Goal: Information Seeking & Learning: Learn about a topic

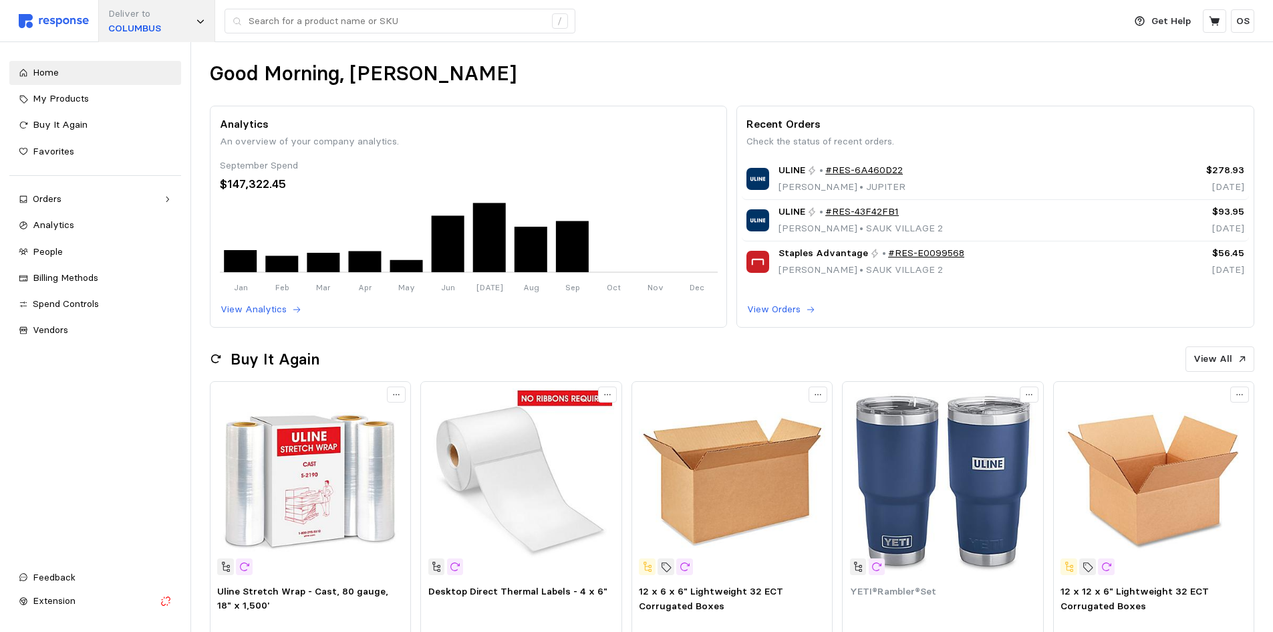
click at [156, 9] on p "Deliver to" at bounding box center [134, 14] width 53 height 15
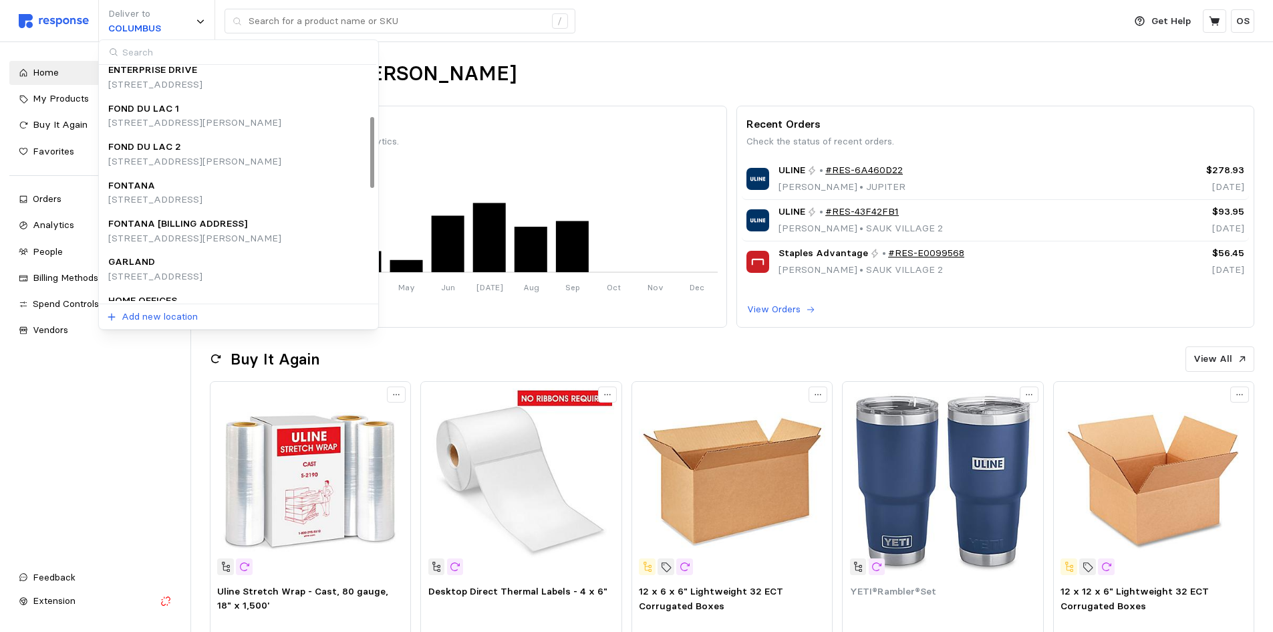
scroll to position [178, 0]
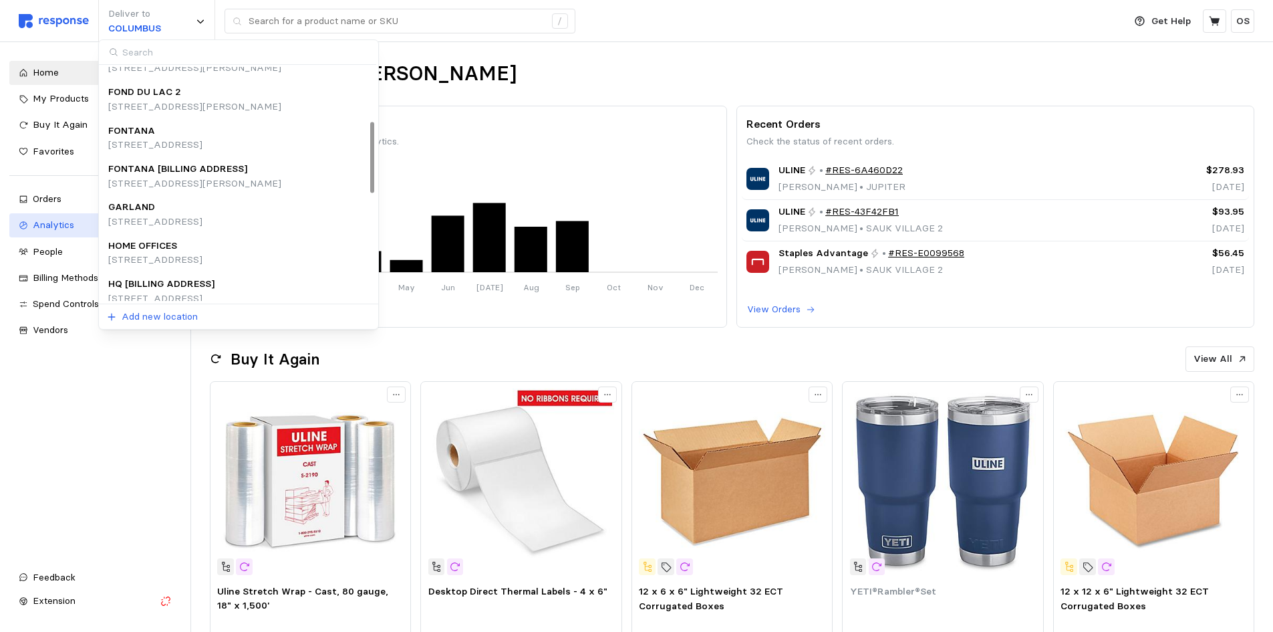
drag, startPoint x: 172, startPoint y: 215, endPoint x: 178, endPoint y: 219, distance: 7.1
click at [178, 219] on p "[STREET_ADDRESS]" at bounding box center [155, 222] width 94 height 15
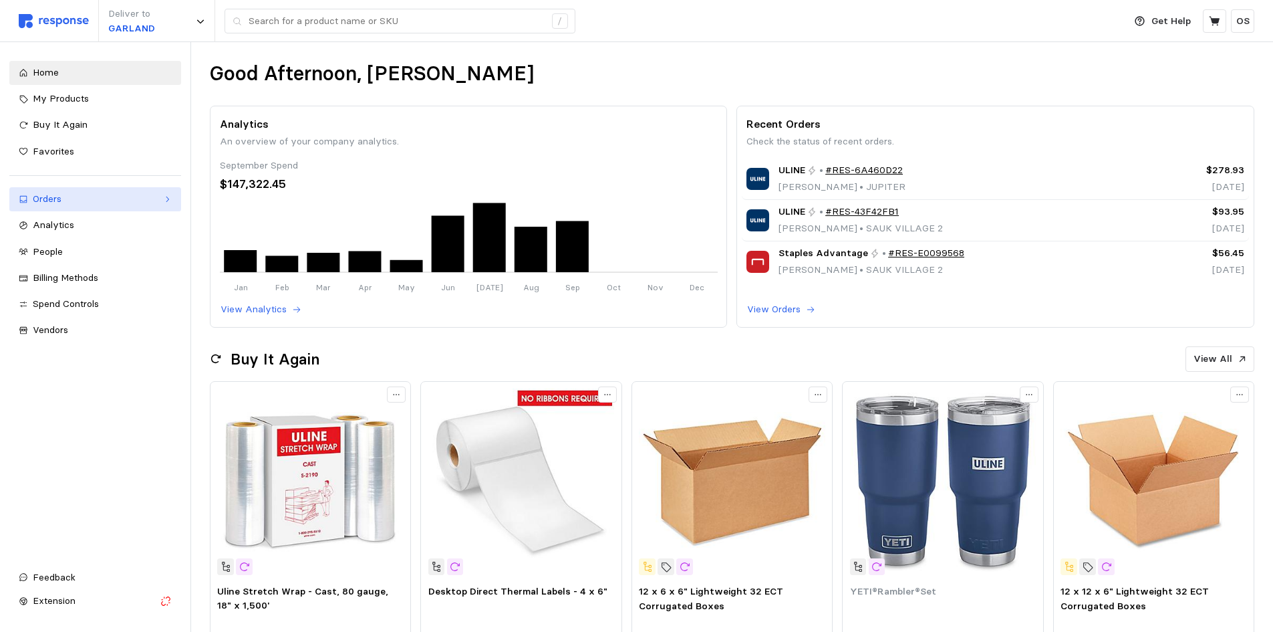
click at [73, 194] on div "Orders" at bounding box center [95, 199] width 125 height 15
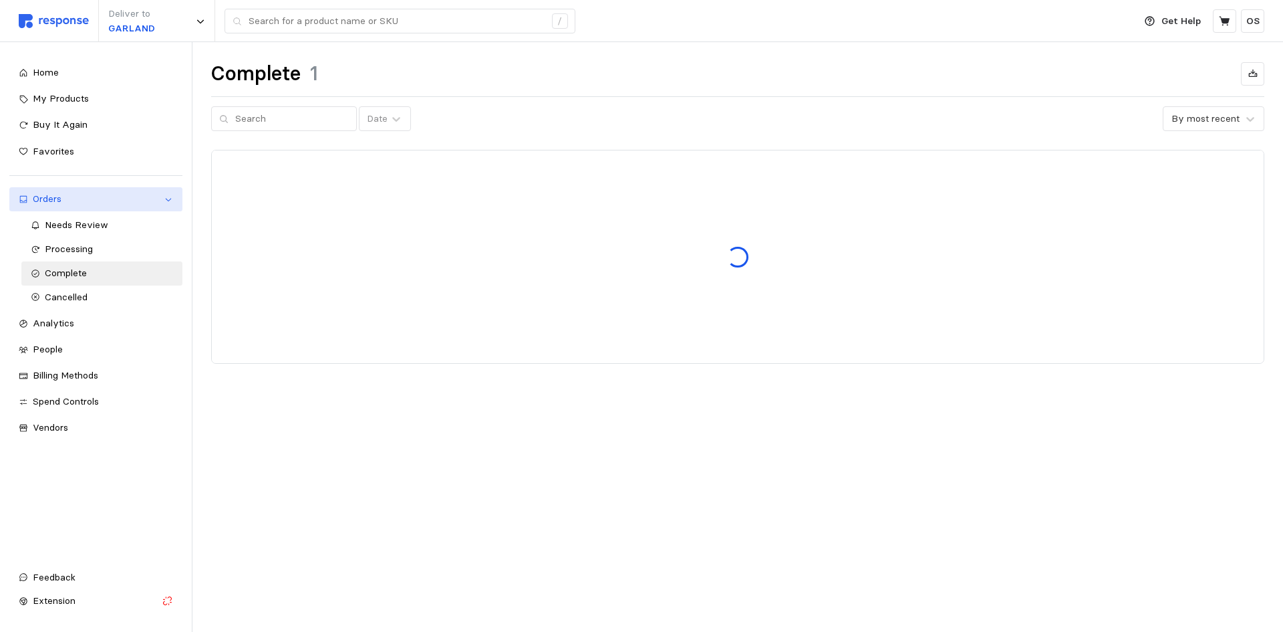
click at [106, 199] on div "Orders" at bounding box center [96, 199] width 126 height 15
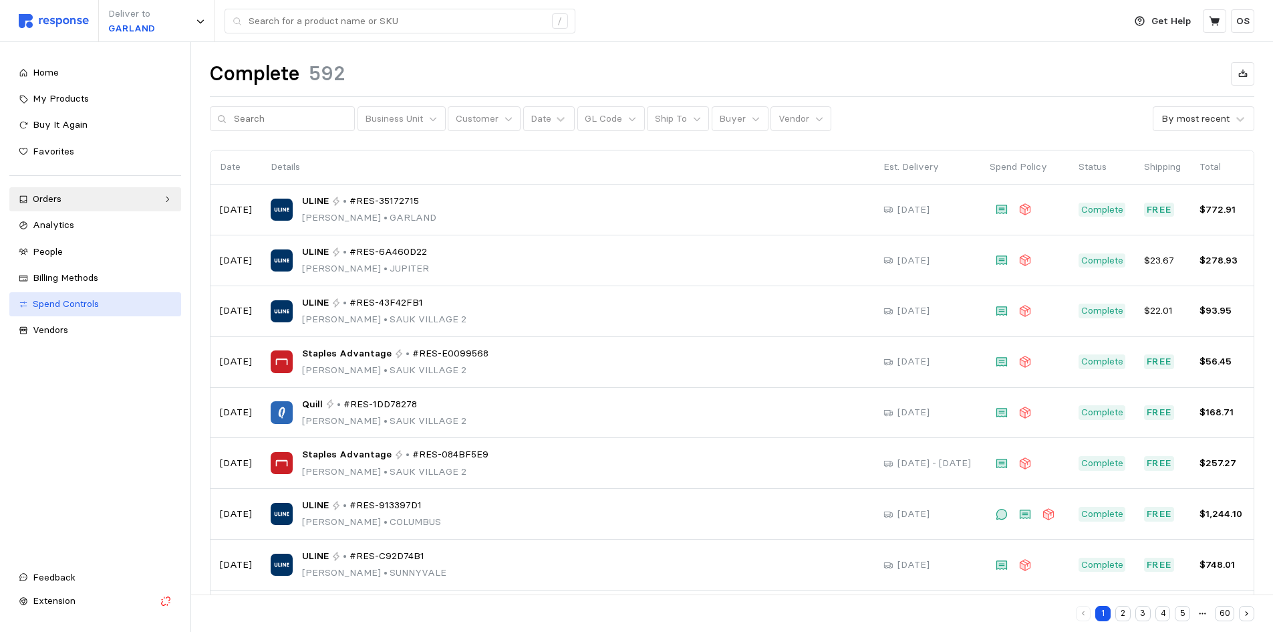
click at [85, 306] on span "Spend Controls" at bounding box center [66, 303] width 66 height 12
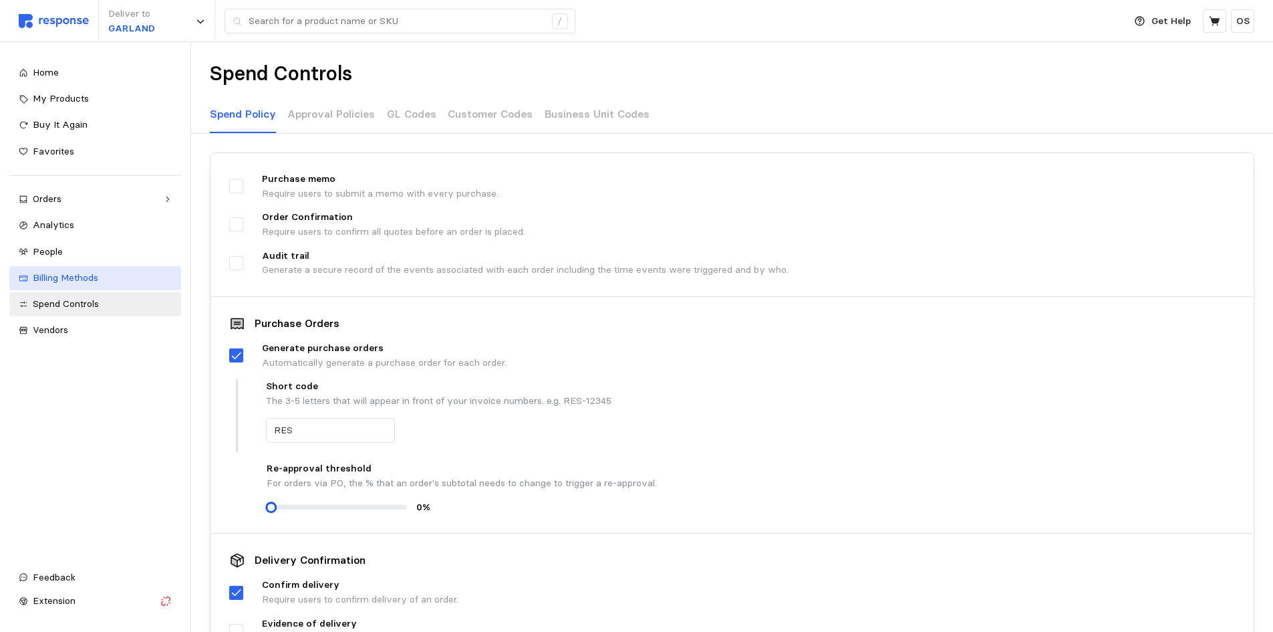
click at [107, 280] on div "Billing Methods" at bounding box center [102, 278] width 139 height 15
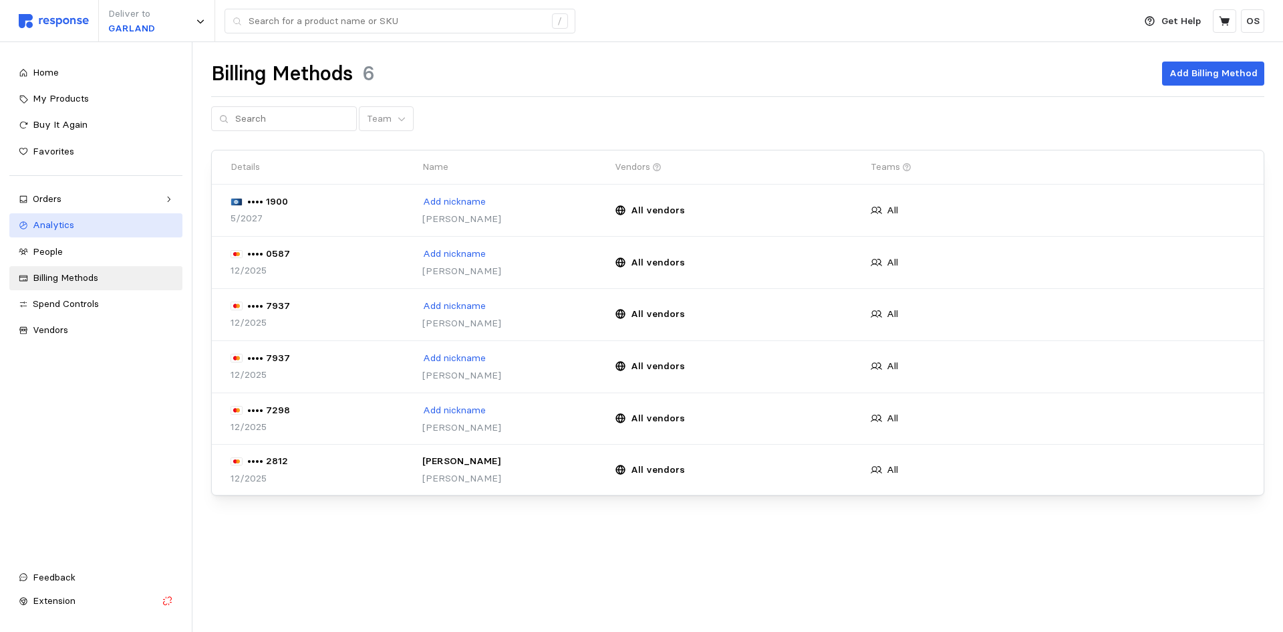
drag, startPoint x: 69, startPoint y: 226, endPoint x: 76, endPoint y: 227, distance: 6.8
click at [70, 226] on span "Analytics" at bounding box center [53, 225] width 41 height 12
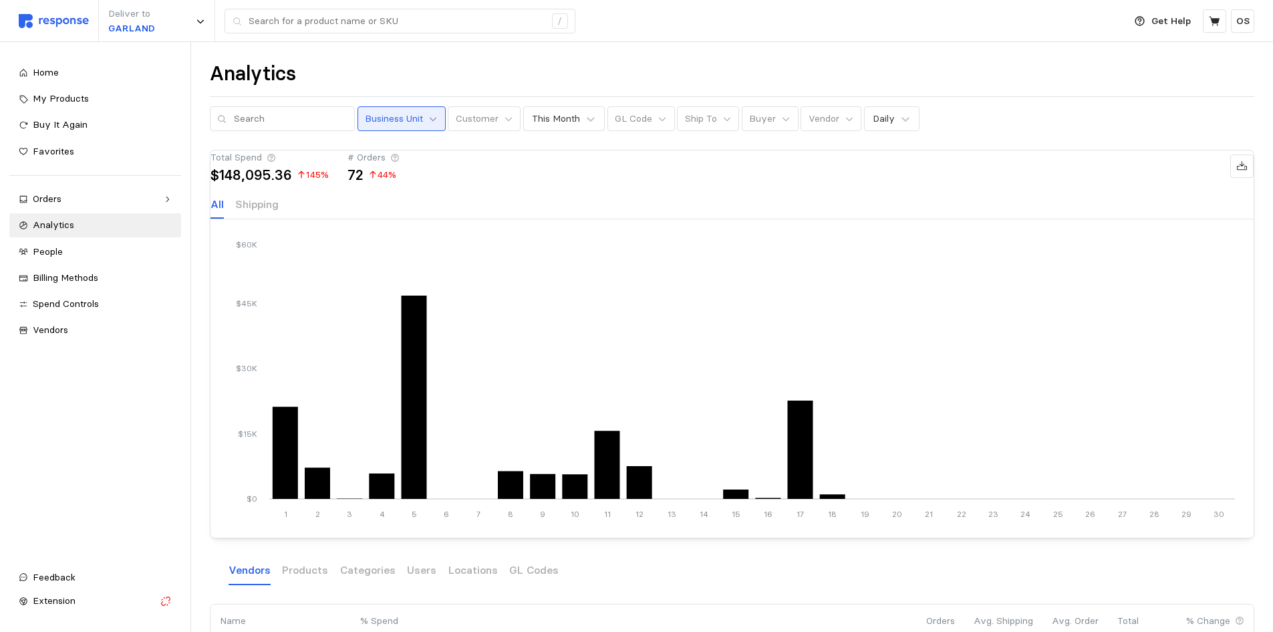
click at [428, 123] on icon at bounding box center [432, 118] width 9 height 9
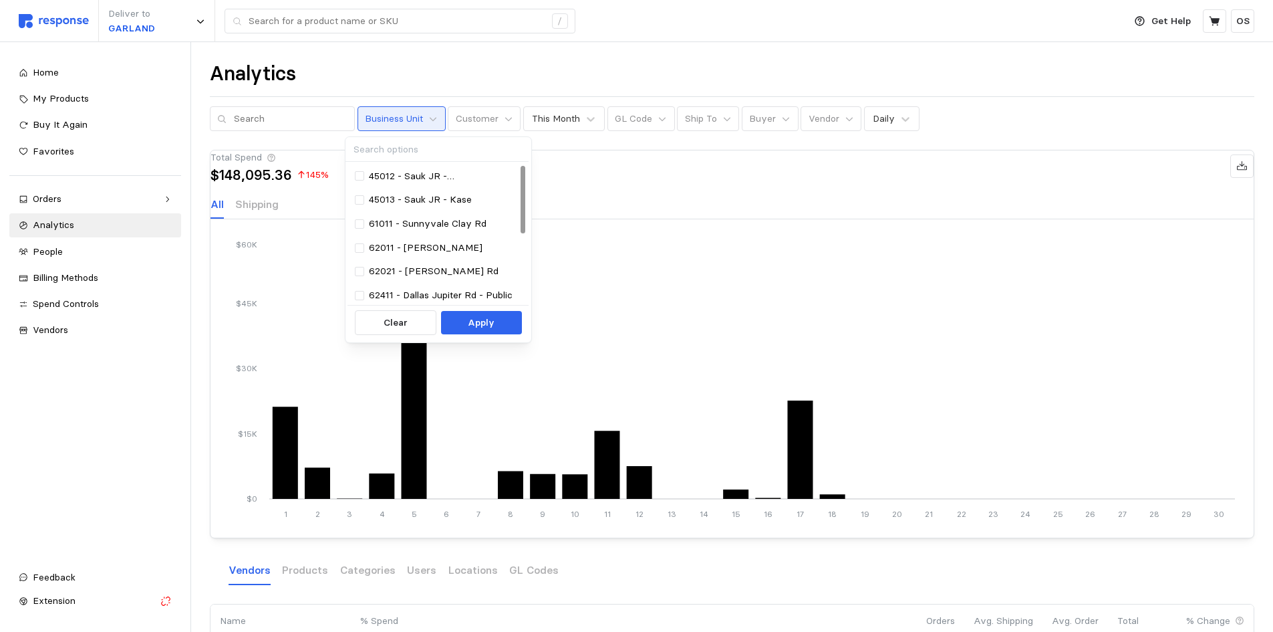
click at [501, 68] on div "Analytics" at bounding box center [732, 74] width 1045 height 26
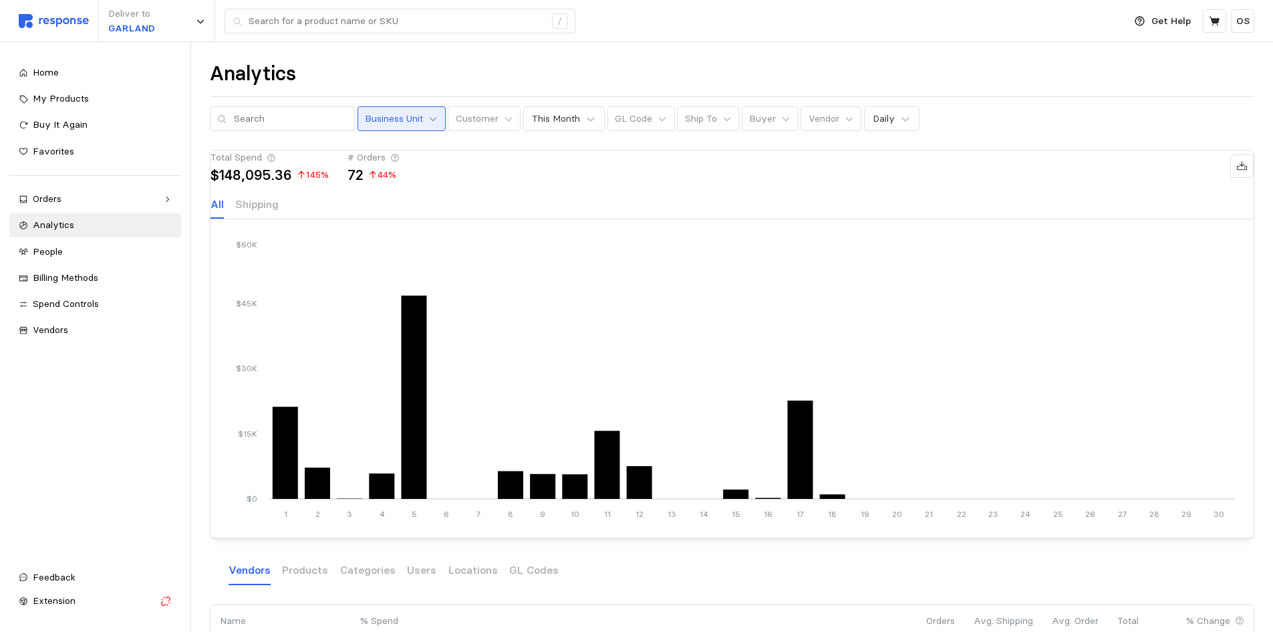
click at [430, 120] on icon at bounding box center [433, 119] width 7 height 4
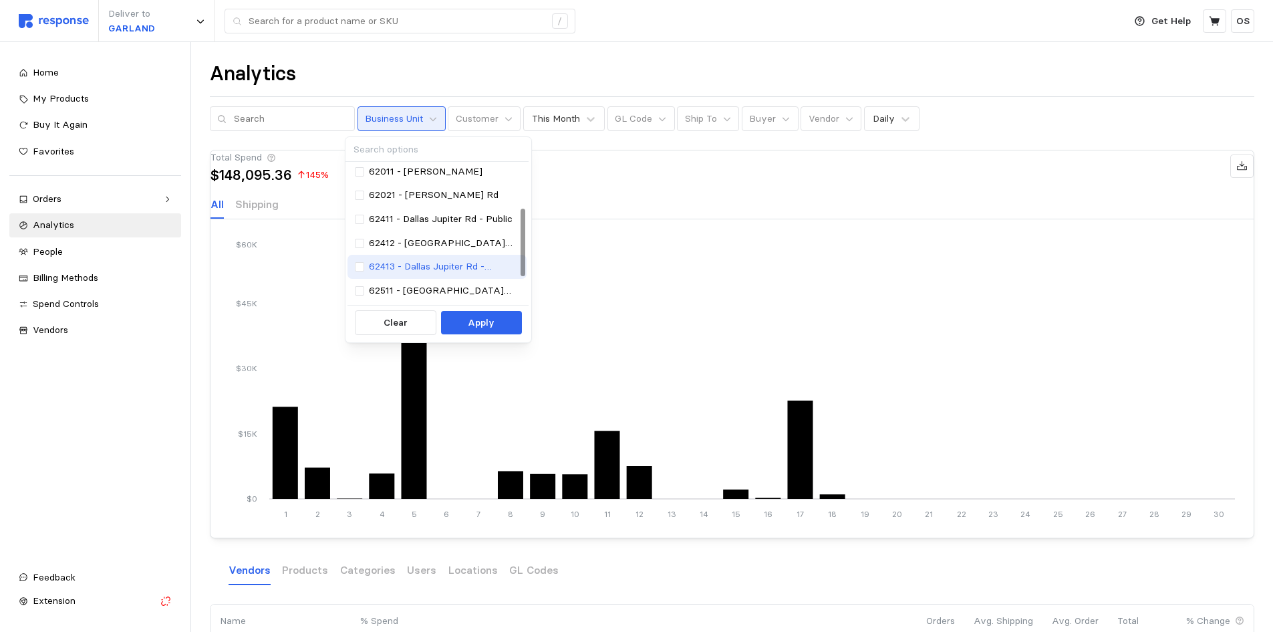
scroll to position [89, 0]
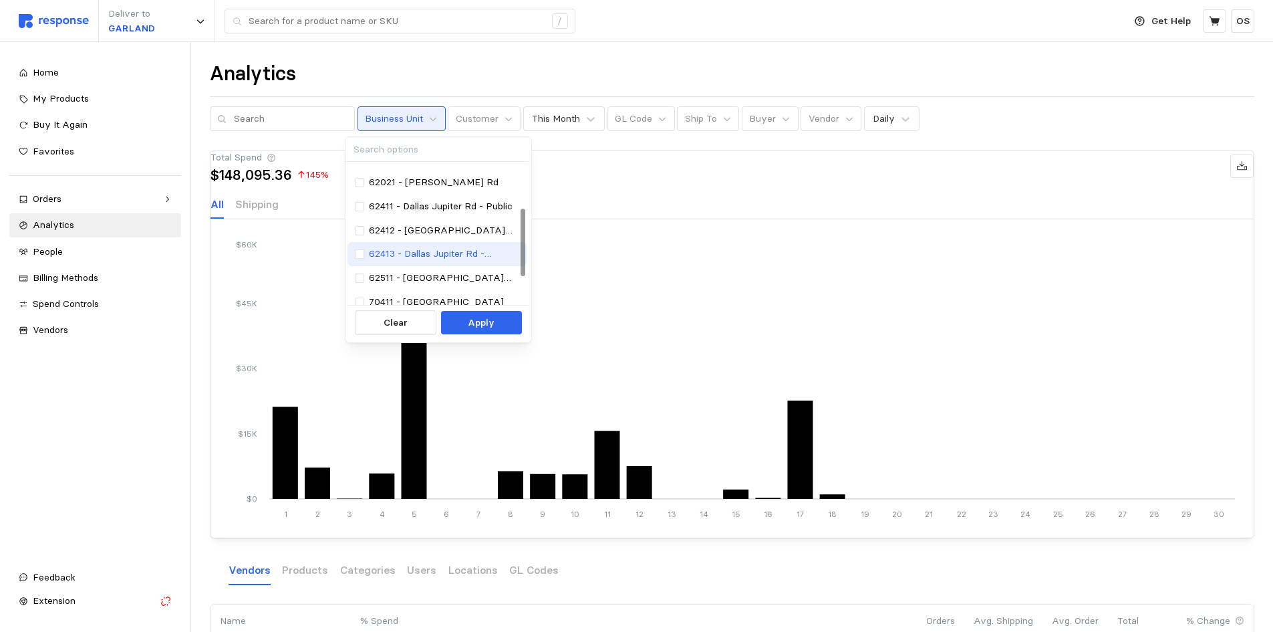
click at [485, 255] on p "62413 - Dallas Jupiter Rd - Fulfillment" at bounding box center [444, 254] width 151 height 15
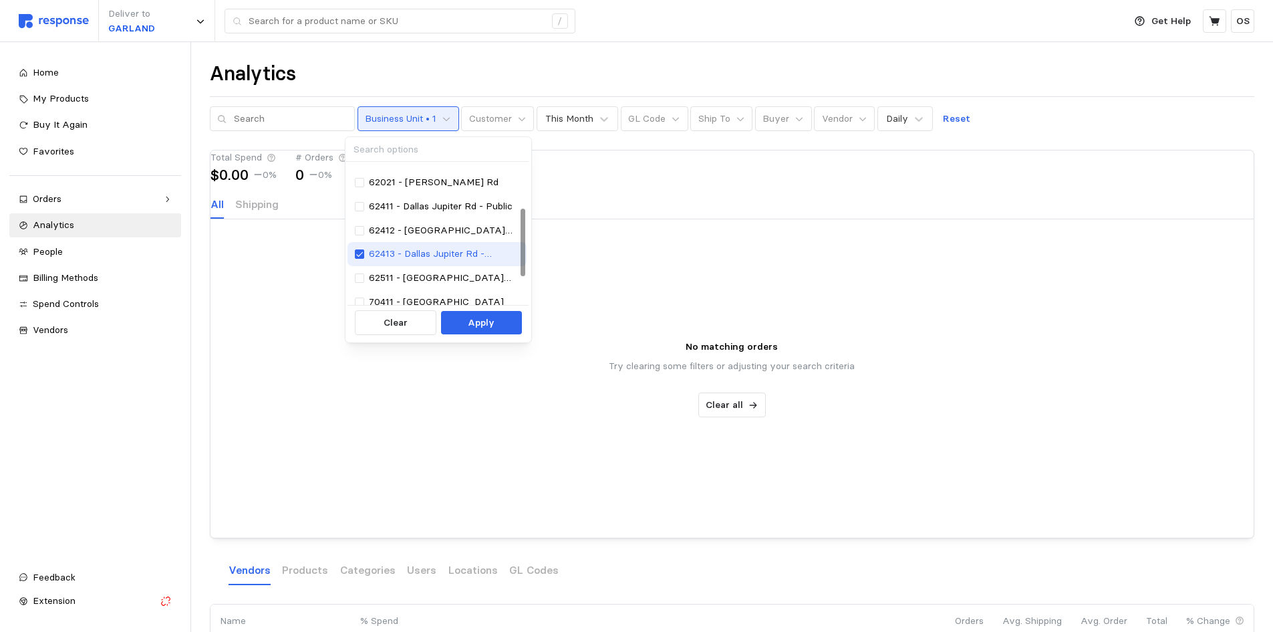
click at [394, 259] on p "62413 - Dallas Jupiter Rd - Fulfillment" at bounding box center [444, 254] width 151 height 15
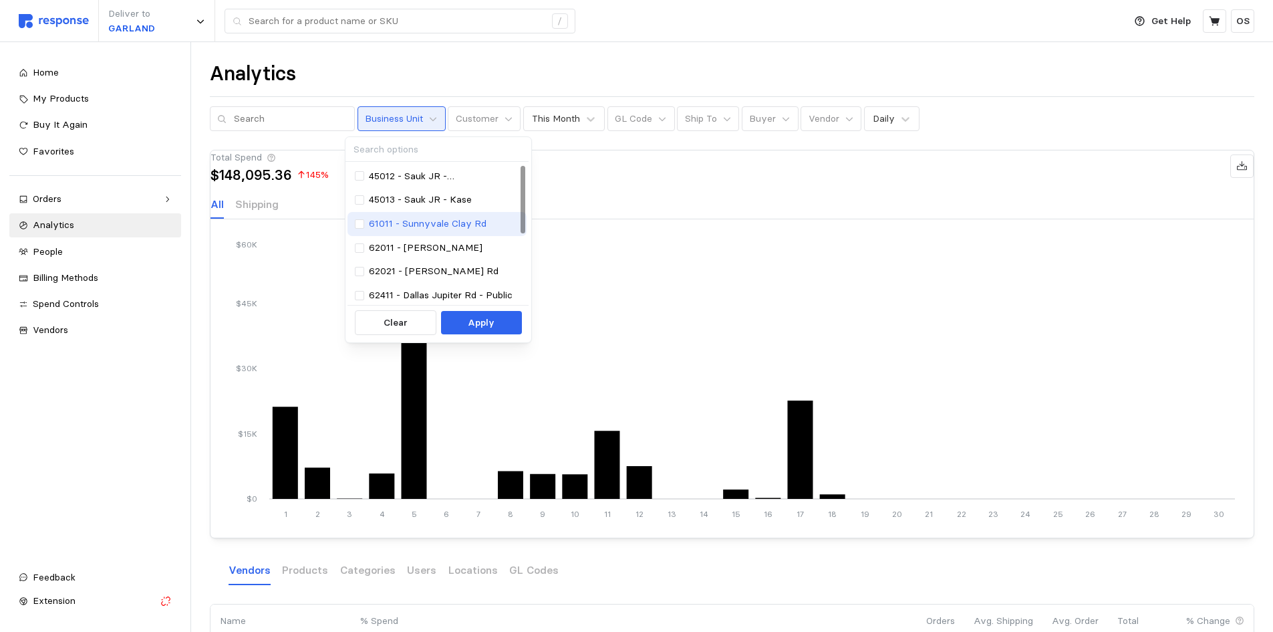
click at [459, 227] on p "61011 - Sunnyvale Clay Rd" at bounding box center [428, 224] width 118 height 15
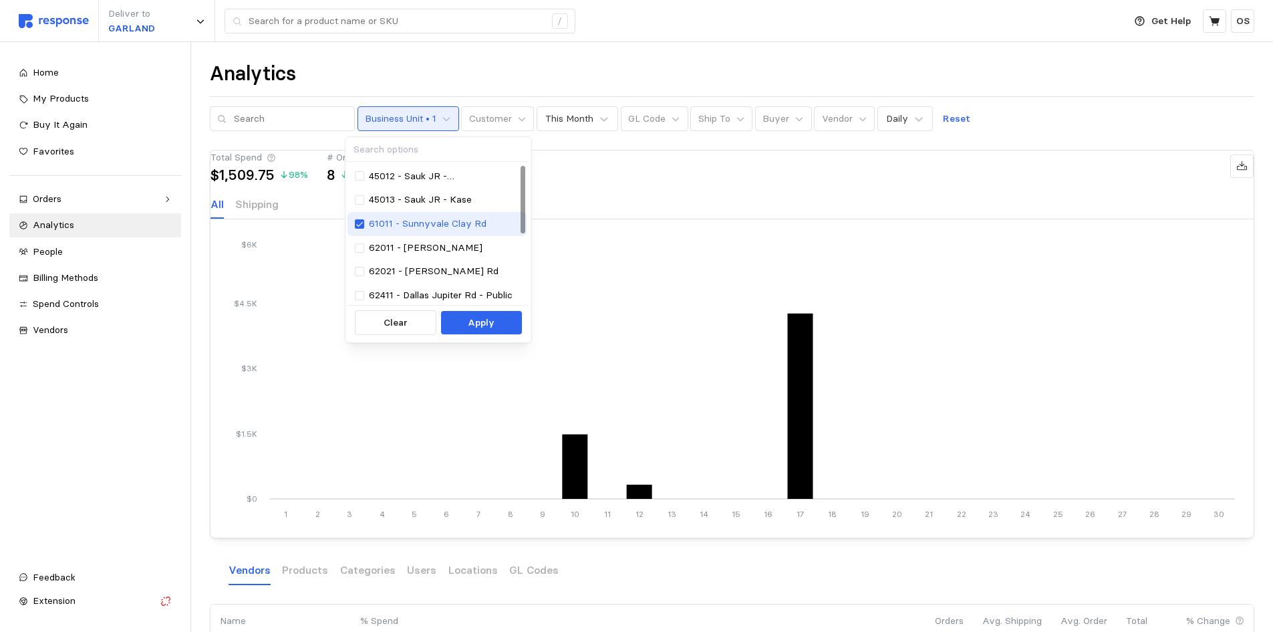
click at [459, 226] on p "61011 - Sunnyvale Clay Rd" at bounding box center [428, 224] width 118 height 15
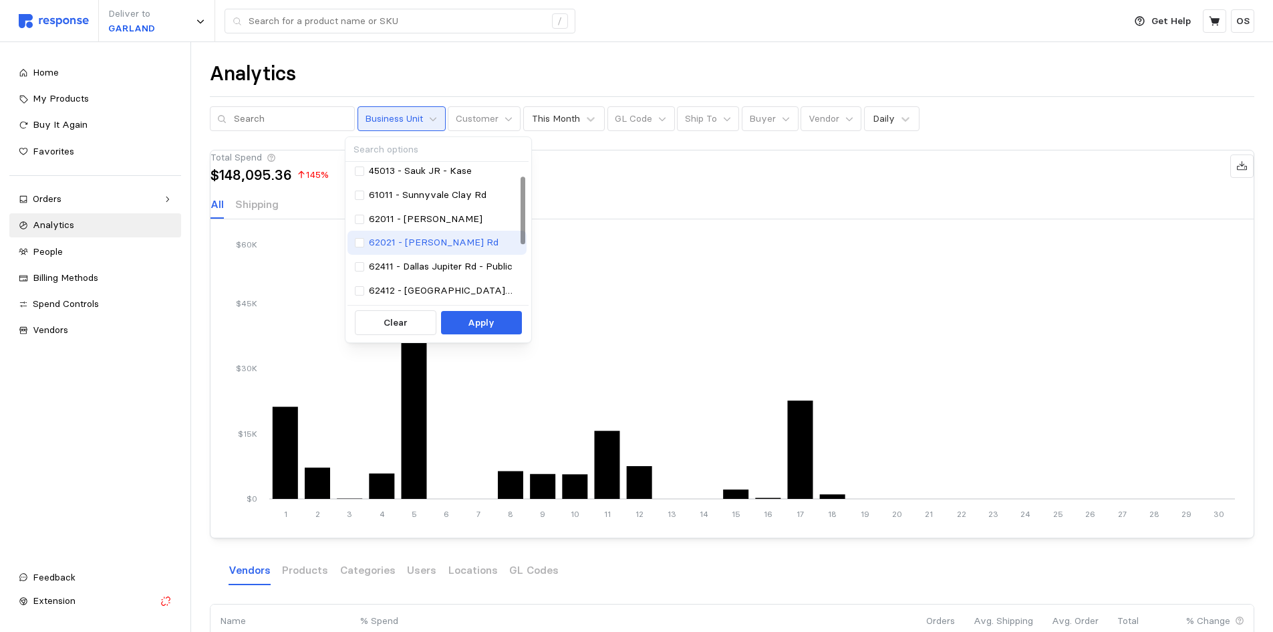
scroll to position [45, 0]
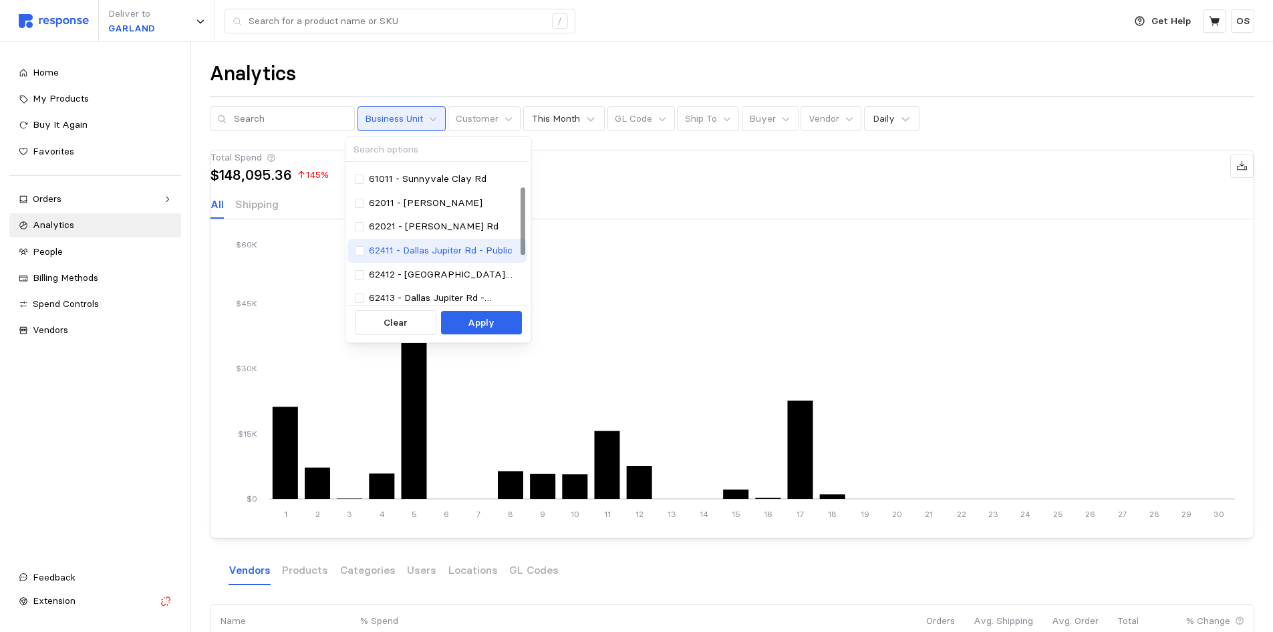
click at [458, 249] on p "62411 - Dallas Jupiter Rd - Public" at bounding box center [441, 250] width 144 height 15
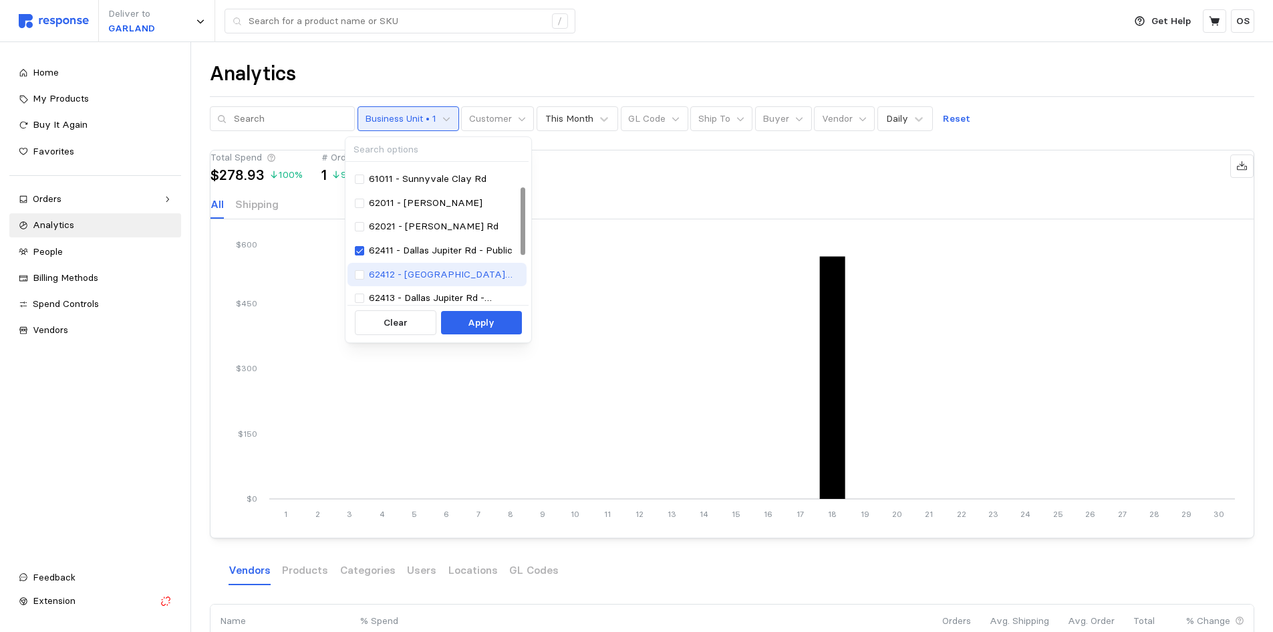
click at [437, 271] on p "62412 - [GEOGRAPHIC_DATA] Jupiter Rd - [GEOGRAPHIC_DATA]" at bounding box center [444, 274] width 151 height 15
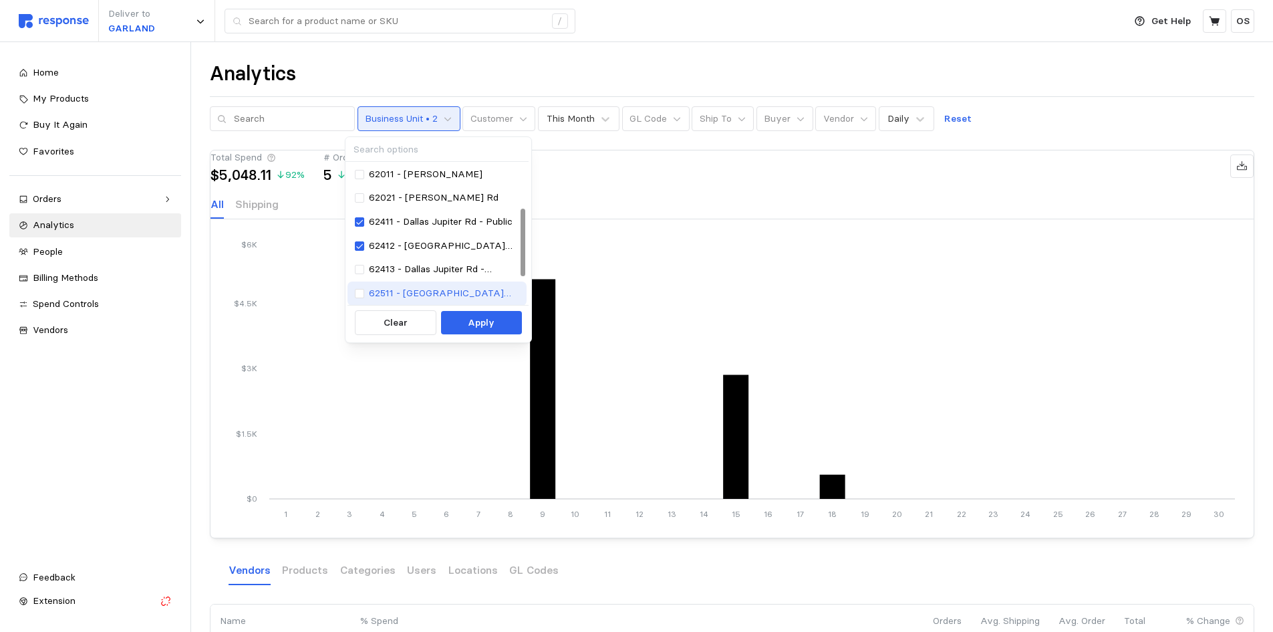
scroll to position [89, 0]
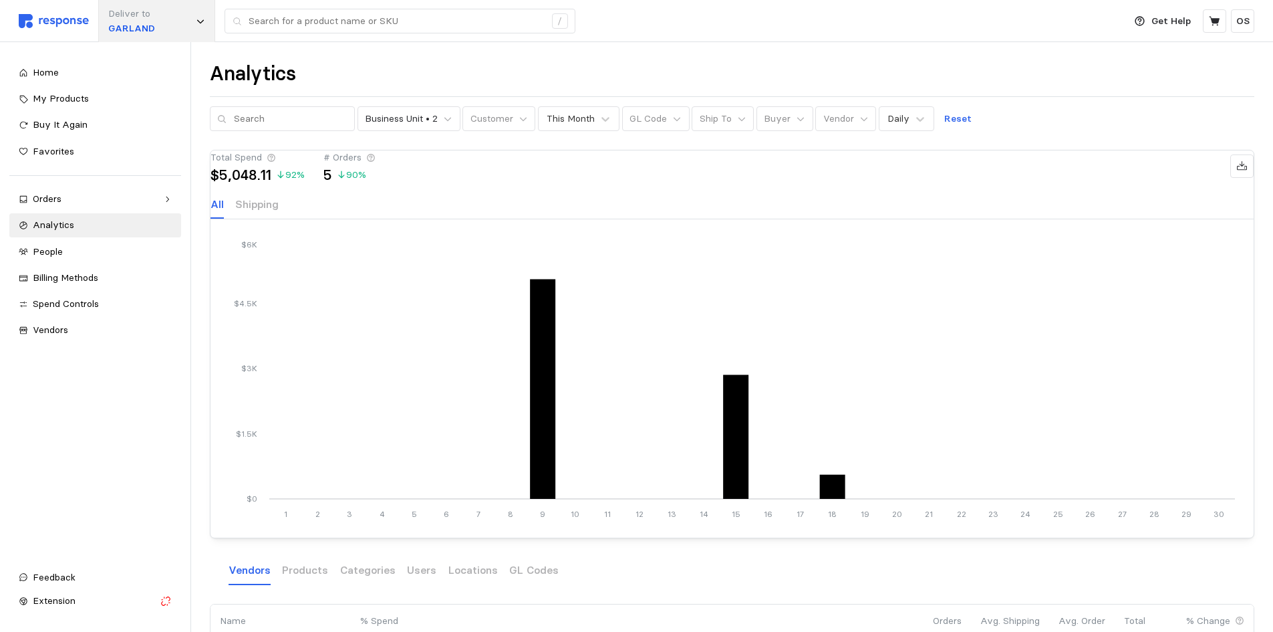
click at [164, 23] on div "Deliver to GARLAND" at bounding box center [156, 21] width 117 height 42
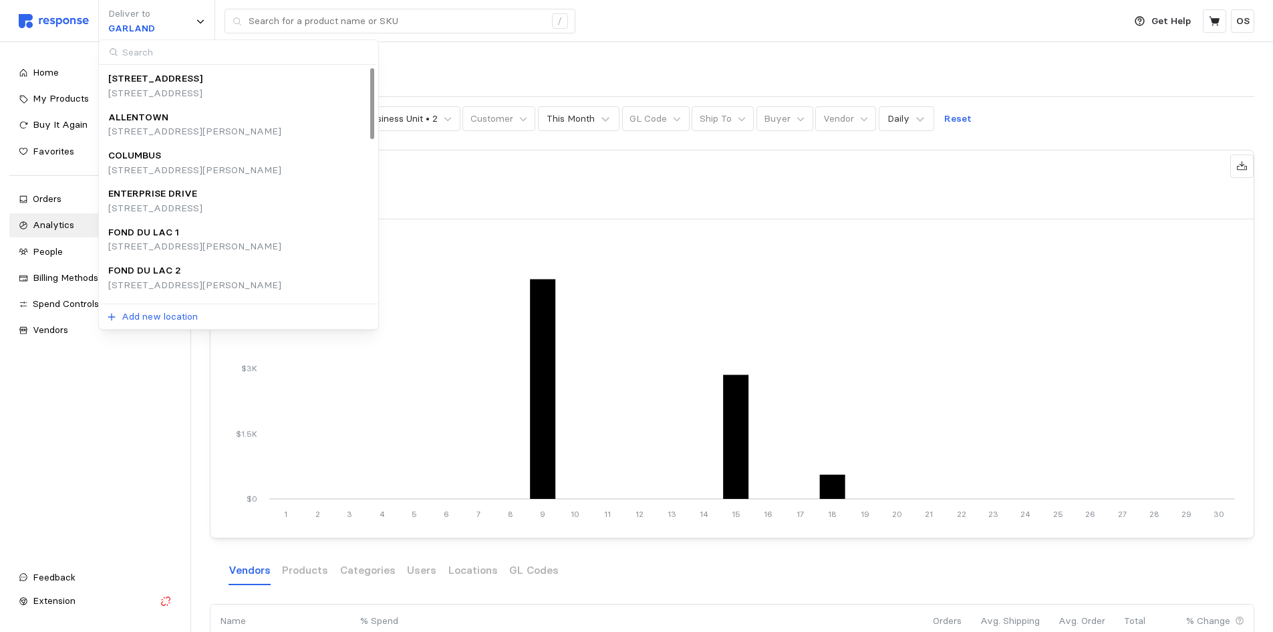
click at [141, 396] on div "Home My Products Buy It Again Favorites Orders Needs Review Processing Complete…" at bounding box center [95, 308] width 172 height 495
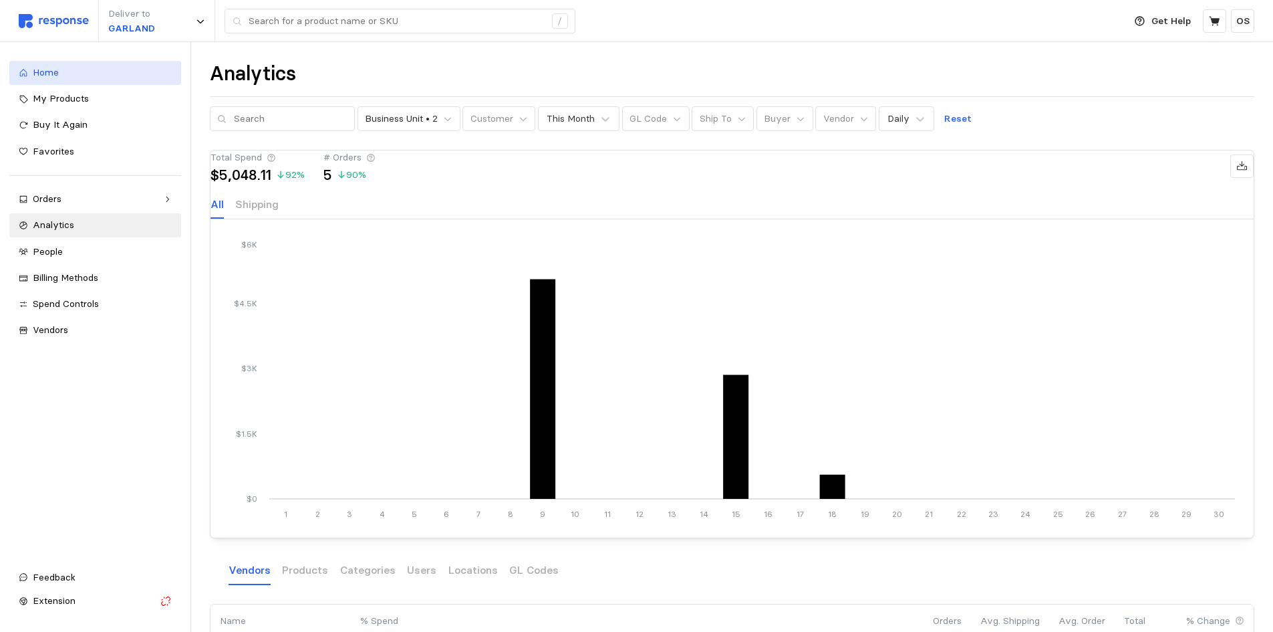
click at [66, 81] on link "Home" at bounding box center [95, 73] width 172 height 24
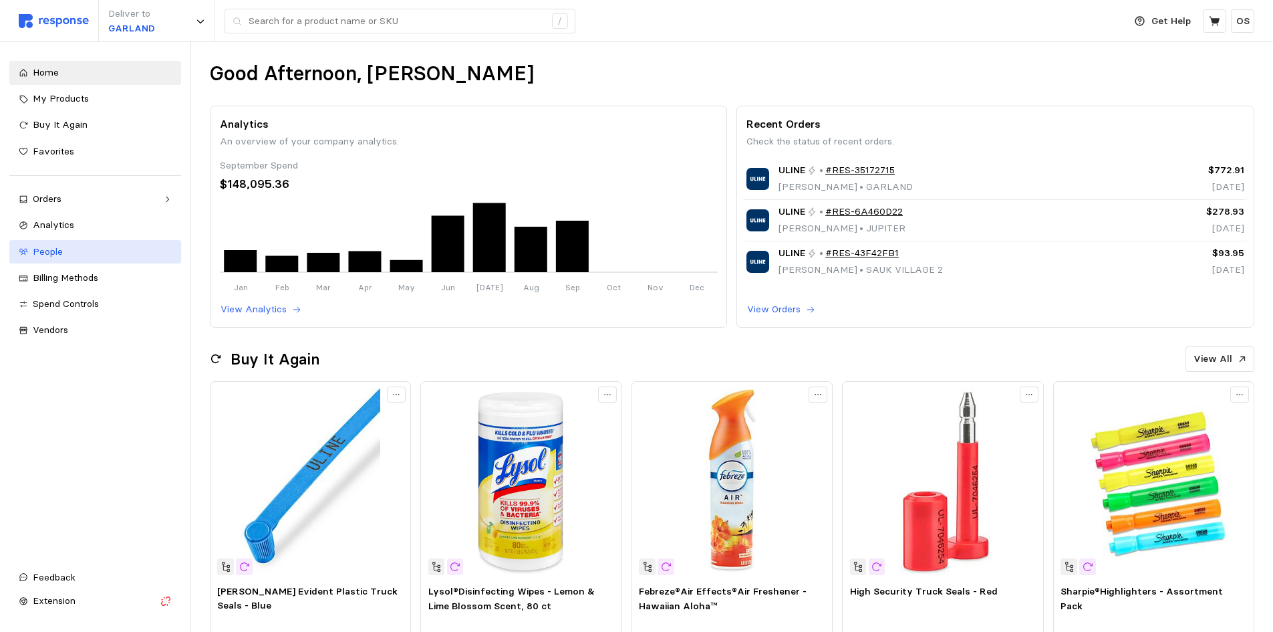
click at [76, 247] on div "People" at bounding box center [102, 252] width 139 height 15
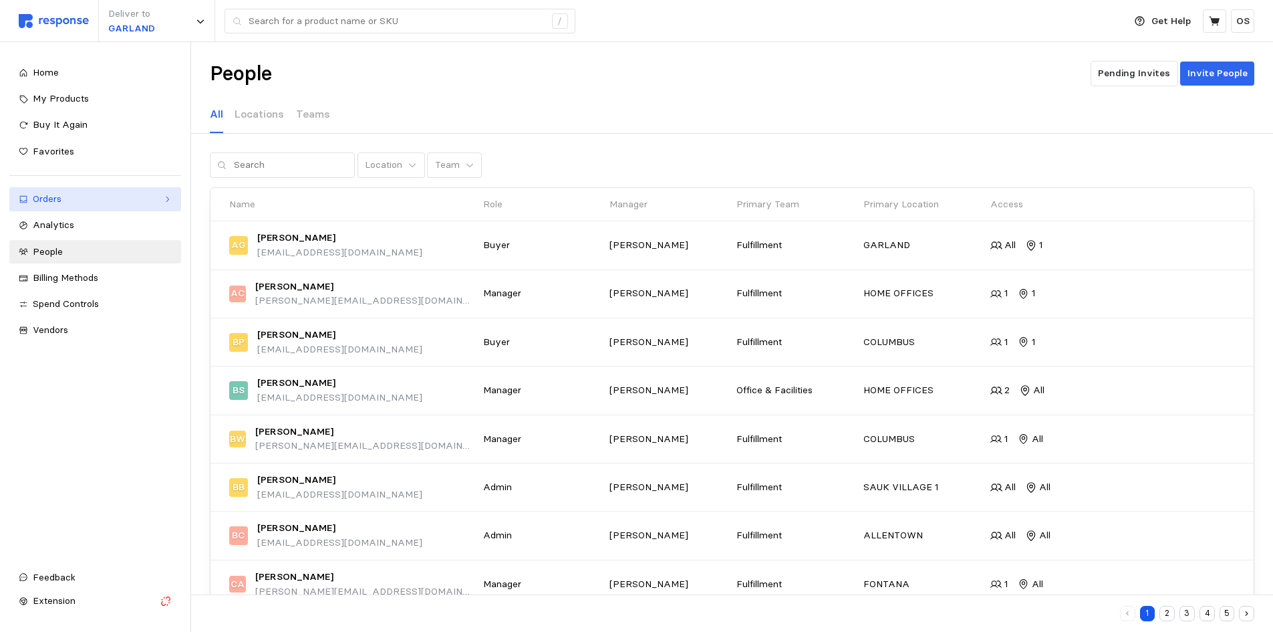
click at [88, 190] on link "Orders" at bounding box center [95, 199] width 172 height 24
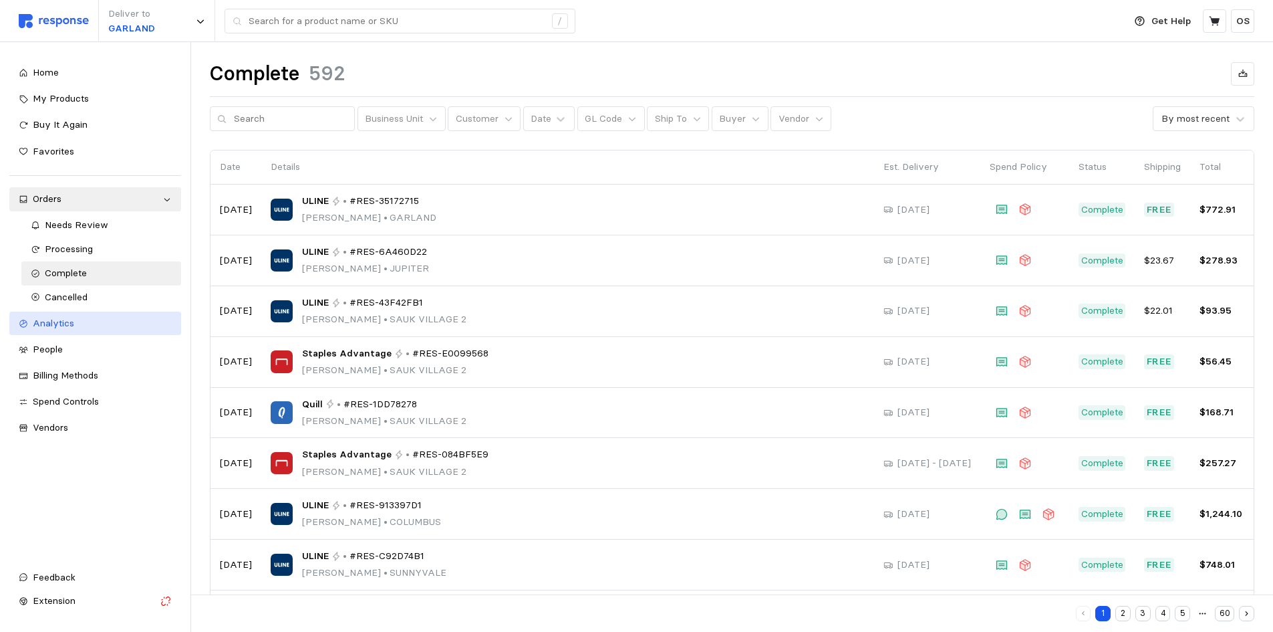
click at [92, 330] on div "Analytics" at bounding box center [102, 323] width 139 height 15
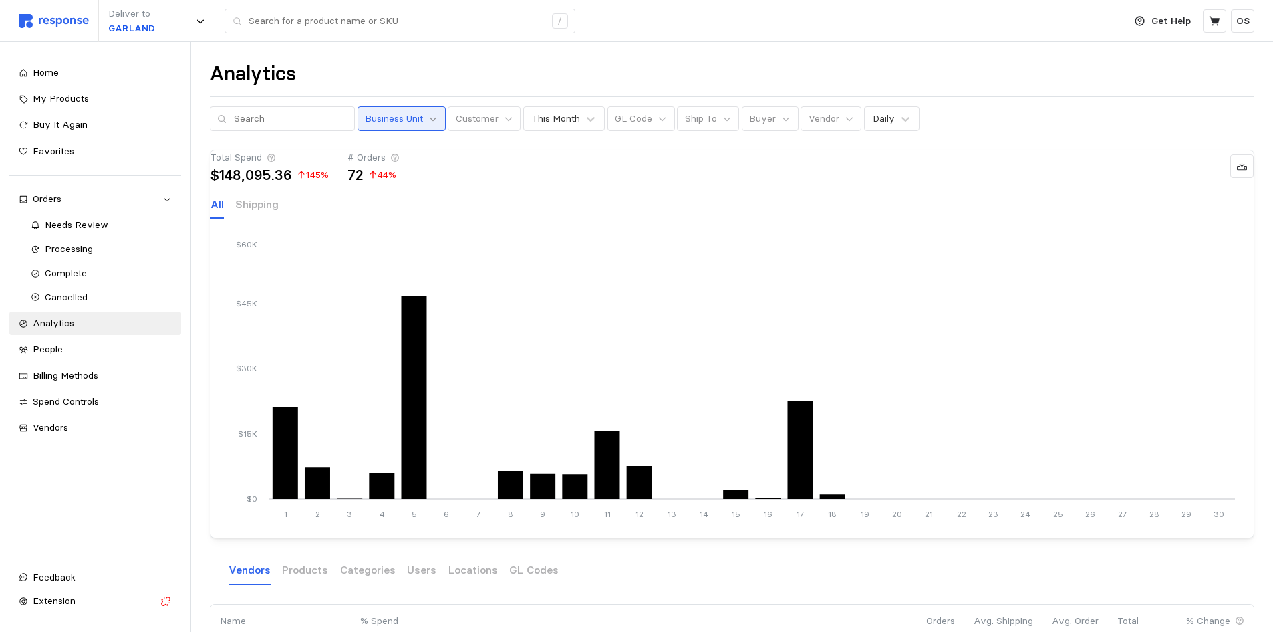
click at [428, 117] on icon at bounding box center [432, 118] width 9 height 9
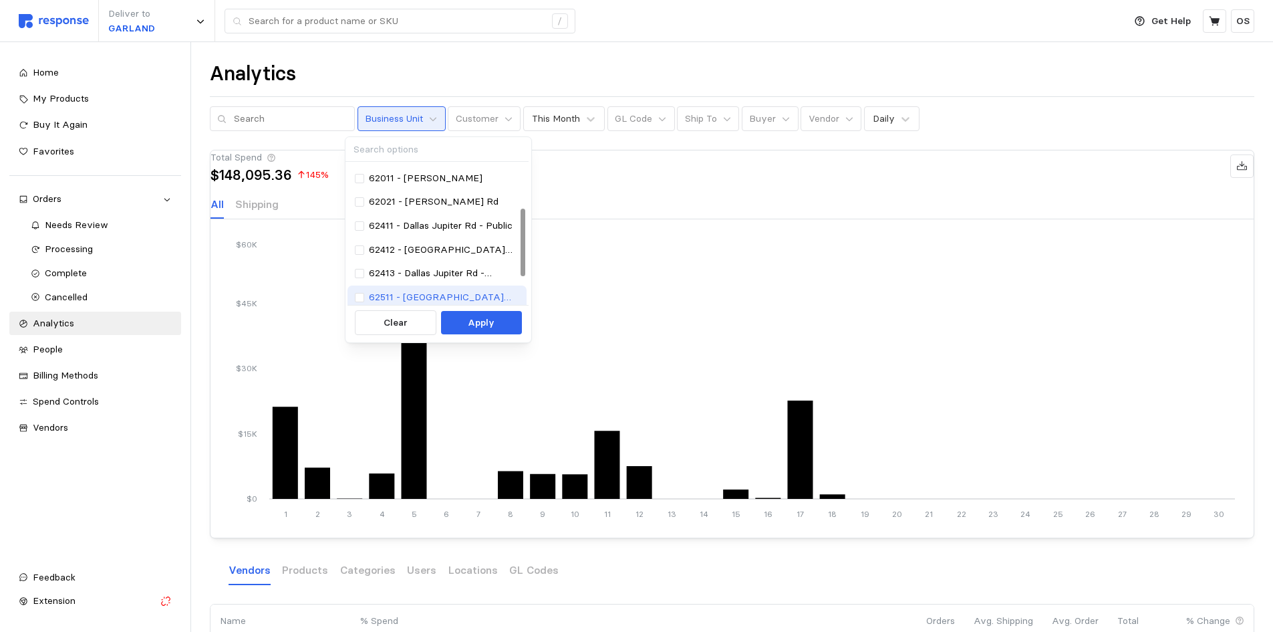
scroll to position [89, 0]
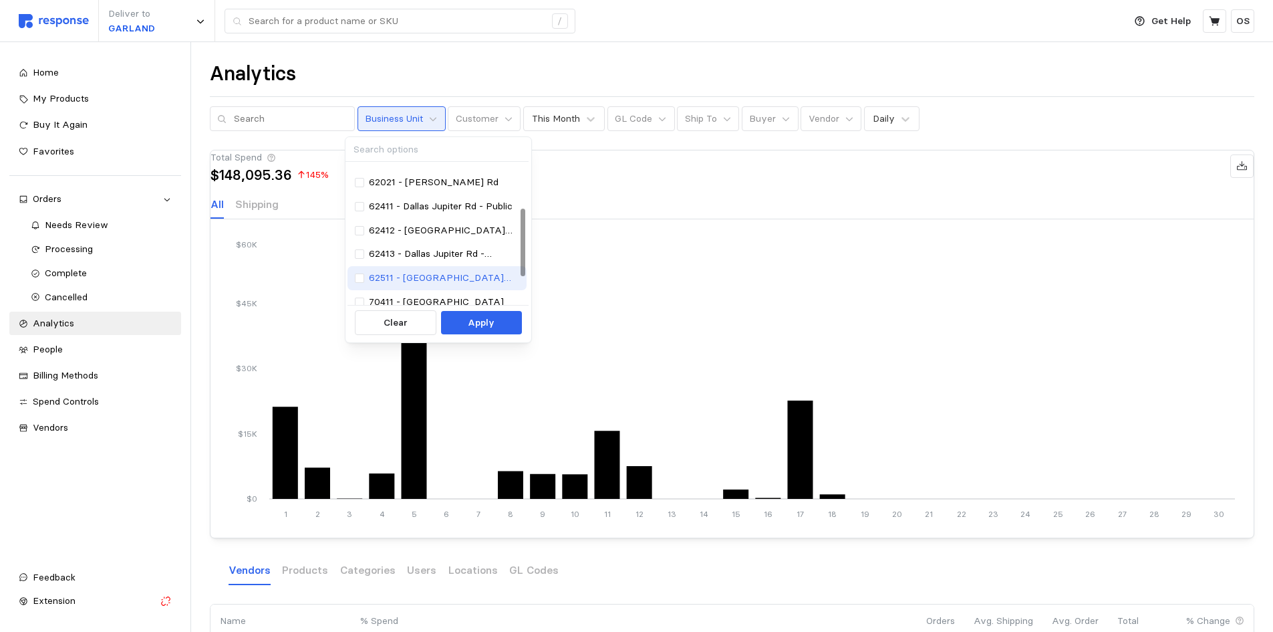
click at [462, 275] on p "62511 - [GEOGRAPHIC_DATA] [STREET_ADDRESS]" at bounding box center [444, 278] width 151 height 15
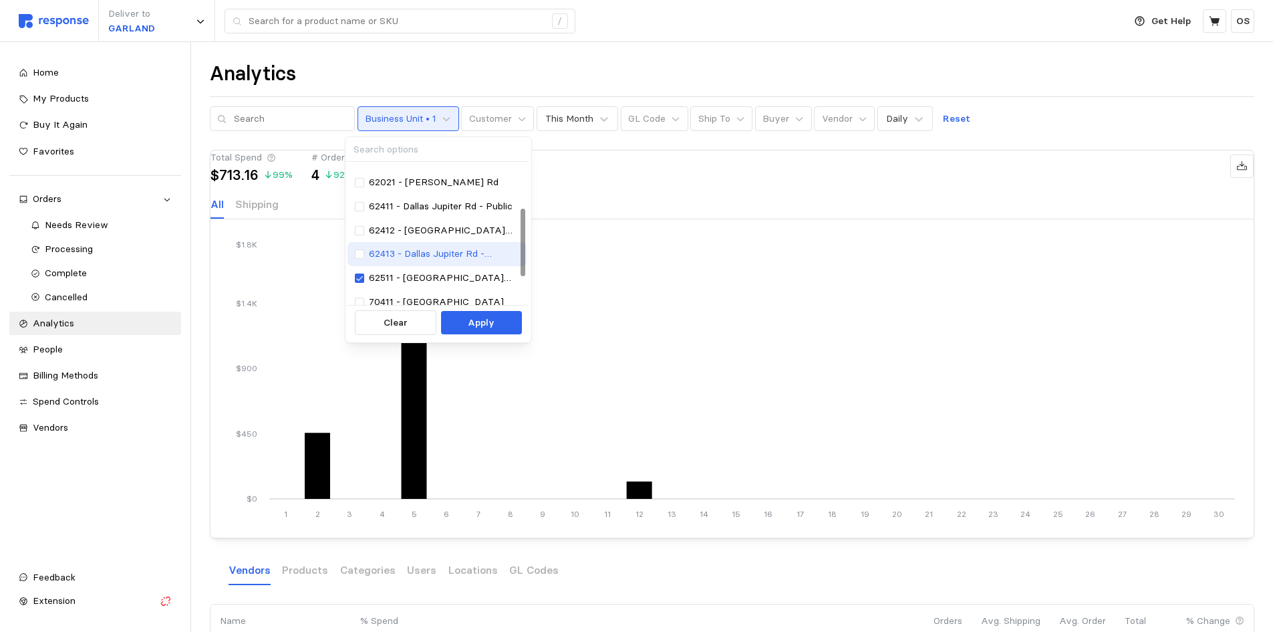
click at [447, 257] on p "62413 - Dallas Jupiter Rd - Fulfillment" at bounding box center [444, 254] width 151 height 15
click at [446, 231] on p "62412 - [GEOGRAPHIC_DATA] Jupiter Rd - [GEOGRAPHIC_DATA]" at bounding box center [444, 230] width 151 height 15
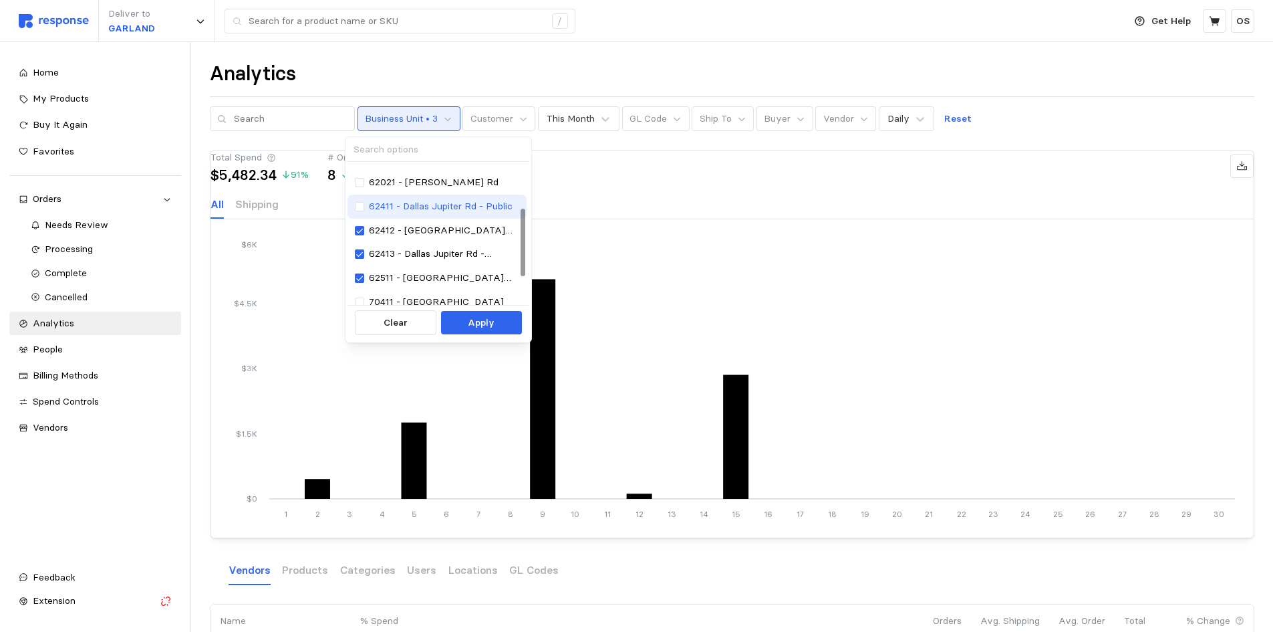
click at [441, 204] on p "62411 - Dallas Jupiter Rd - Public" at bounding box center [441, 206] width 144 height 15
click at [440, 205] on p "62411 - Dallas Jupiter Rd - Public" at bounding box center [441, 206] width 144 height 15
click at [442, 227] on p "62412 - [GEOGRAPHIC_DATA] Jupiter Rd - [GEOGRAPHIC_DATA]" at bounding box center [444, 230] width 151 height 15
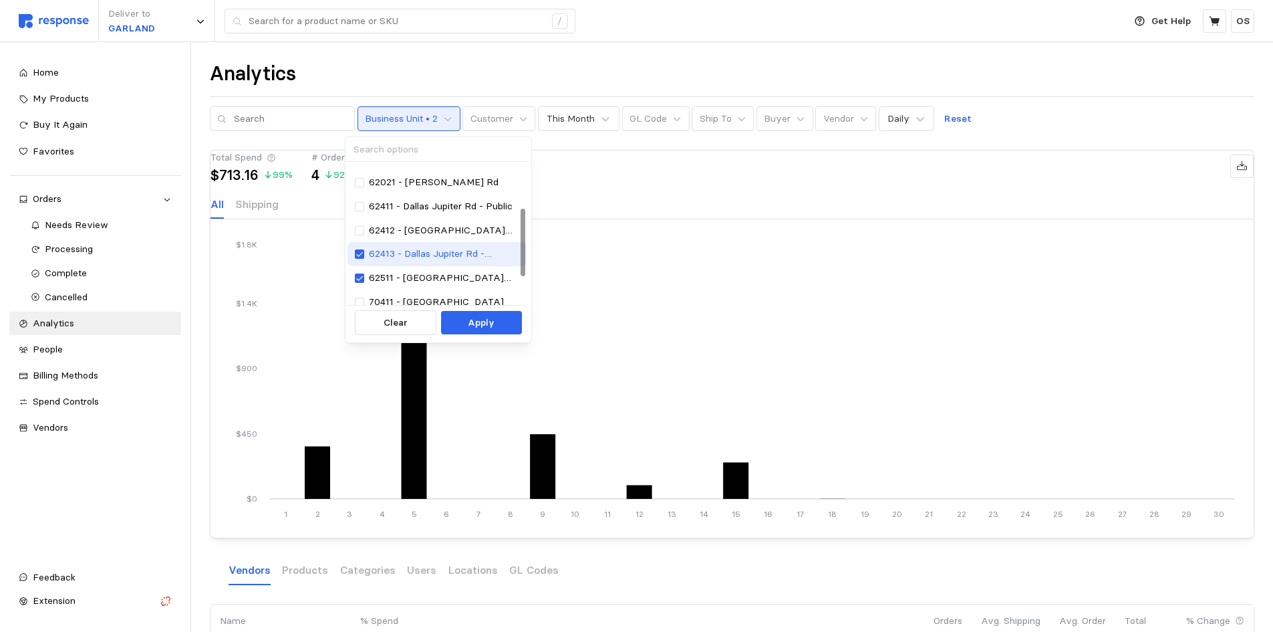
click at [434, 251] on p "62413 - Dallas Jupiter Rd - Fulfillment" at bounding box center [444, 254] width 151 height 15
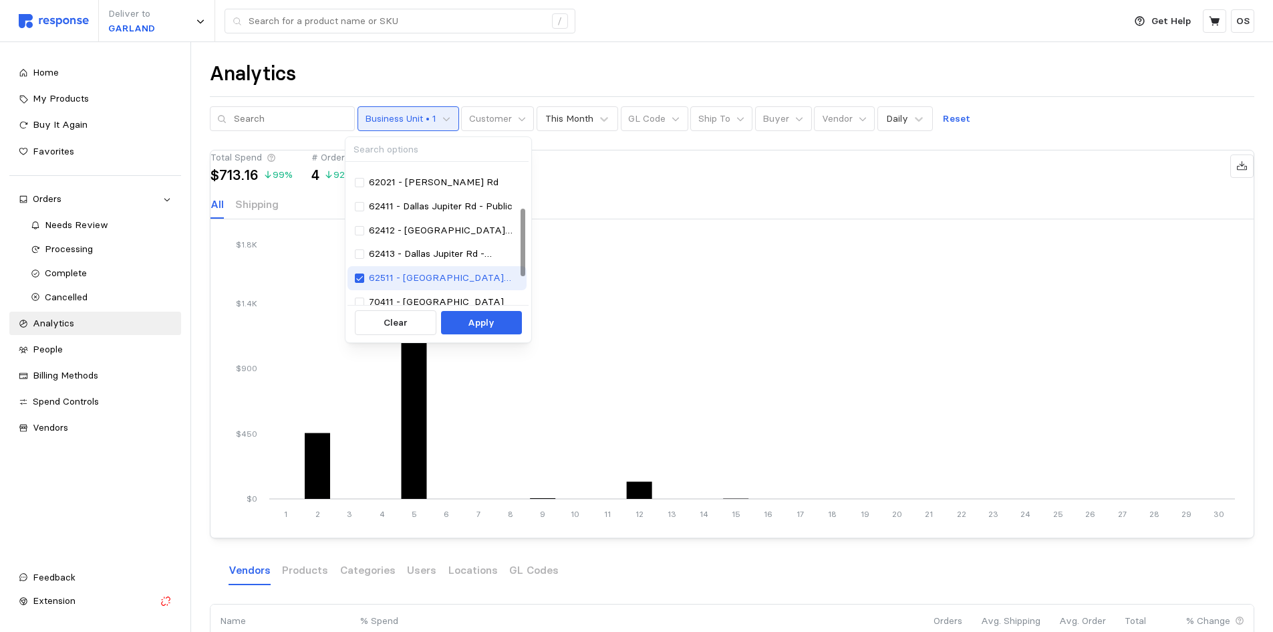
click at [434, 272] on p "62511 - [GEOGRAPHIC_DATA] [STREET_ADDRESS]" at bounding box center [444, 278] width 151 height 15
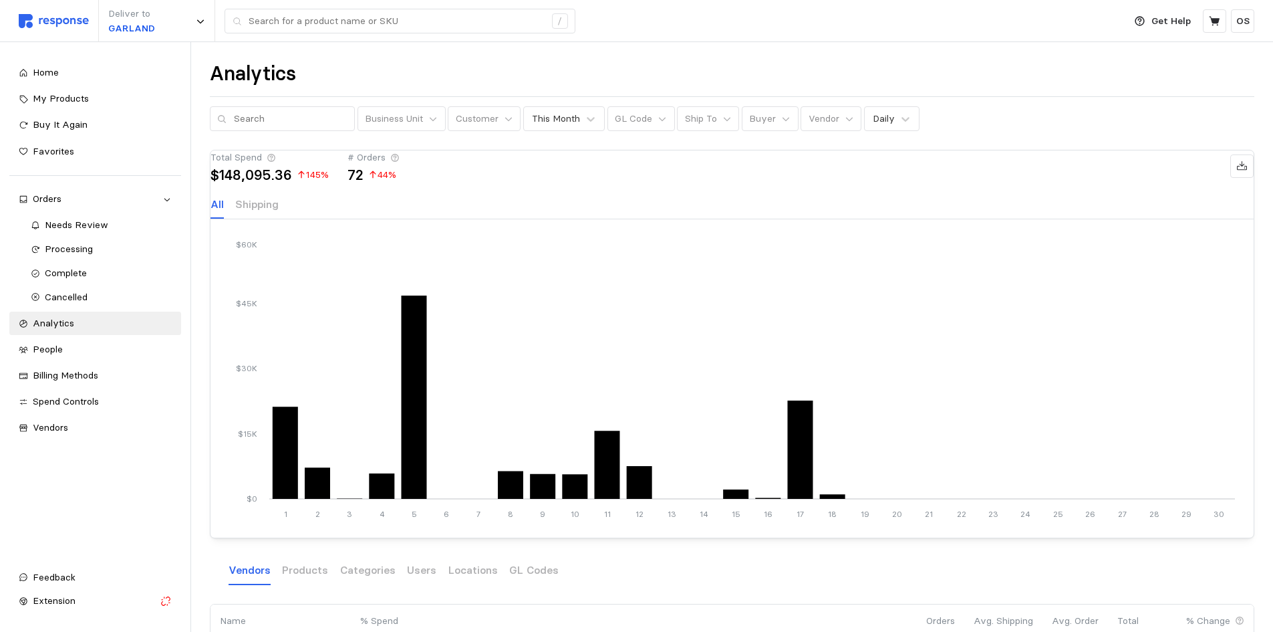
click at [618, 182] on div "Total Spend $148,095.36 145 % # Orders 72 44 %" at bounding box center [732, 165] width 1043 height 31
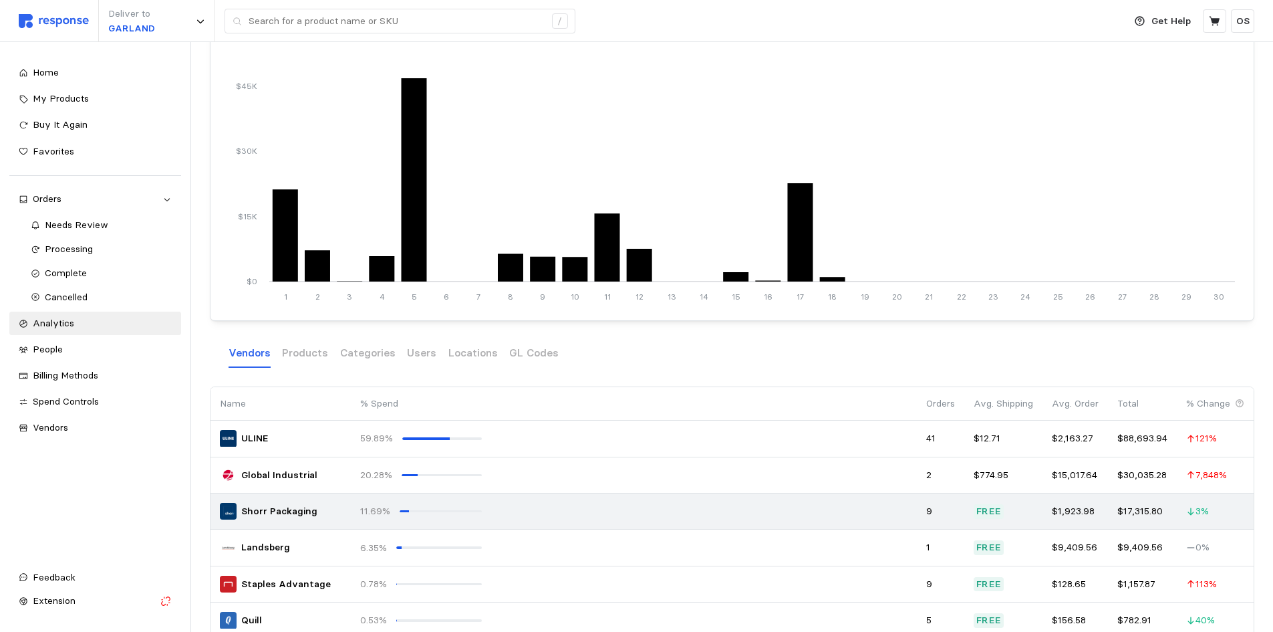
scroll to position [223, 0]
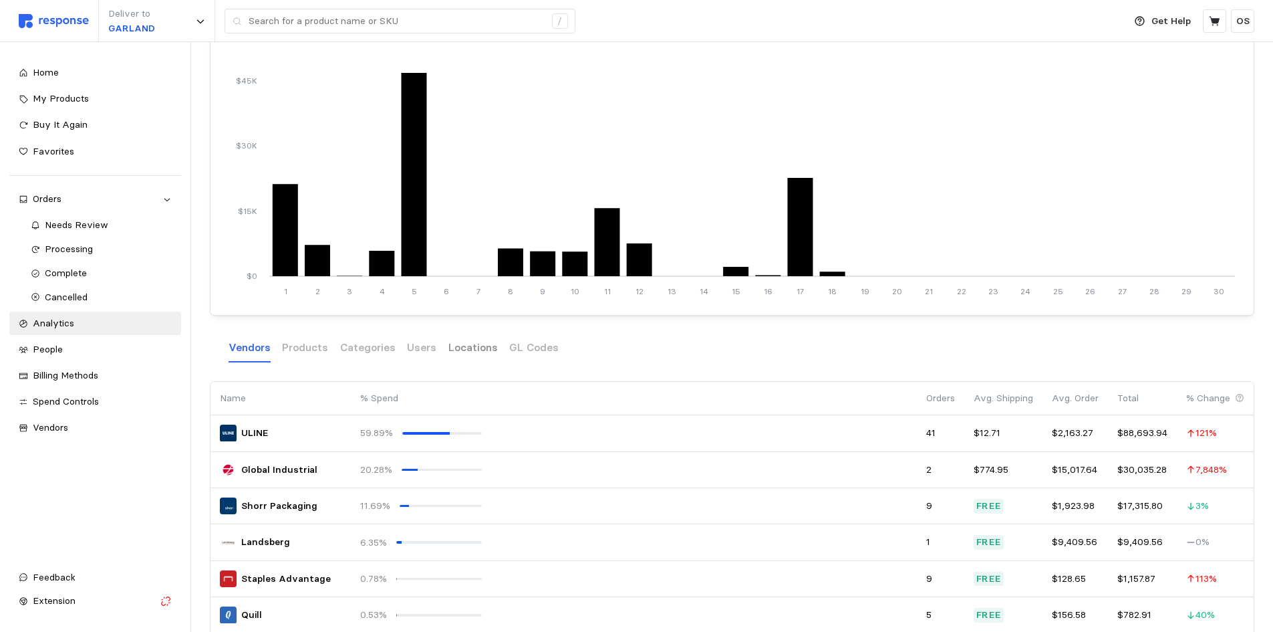
click at [451, 356] on p "Locations" at bounding box center [473, 347] width 49 height 17
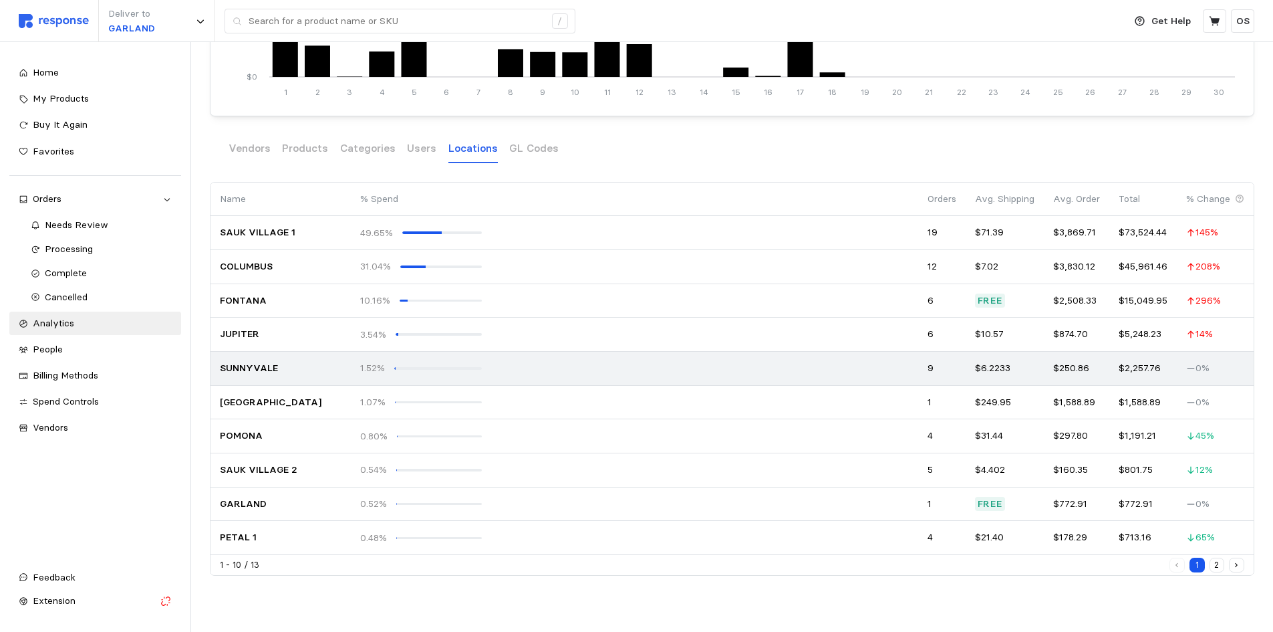
scroll to position [440, 0]
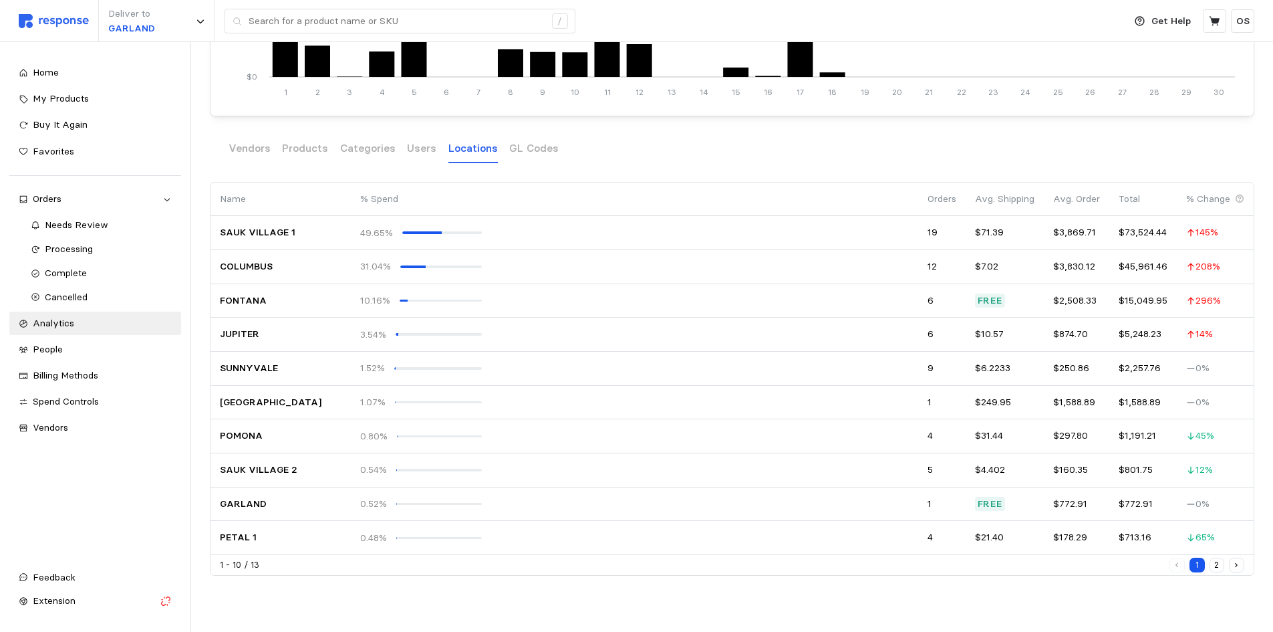
click at [1219, 563] on button "2" at bounding box center [1217, 564] width 15 height 15
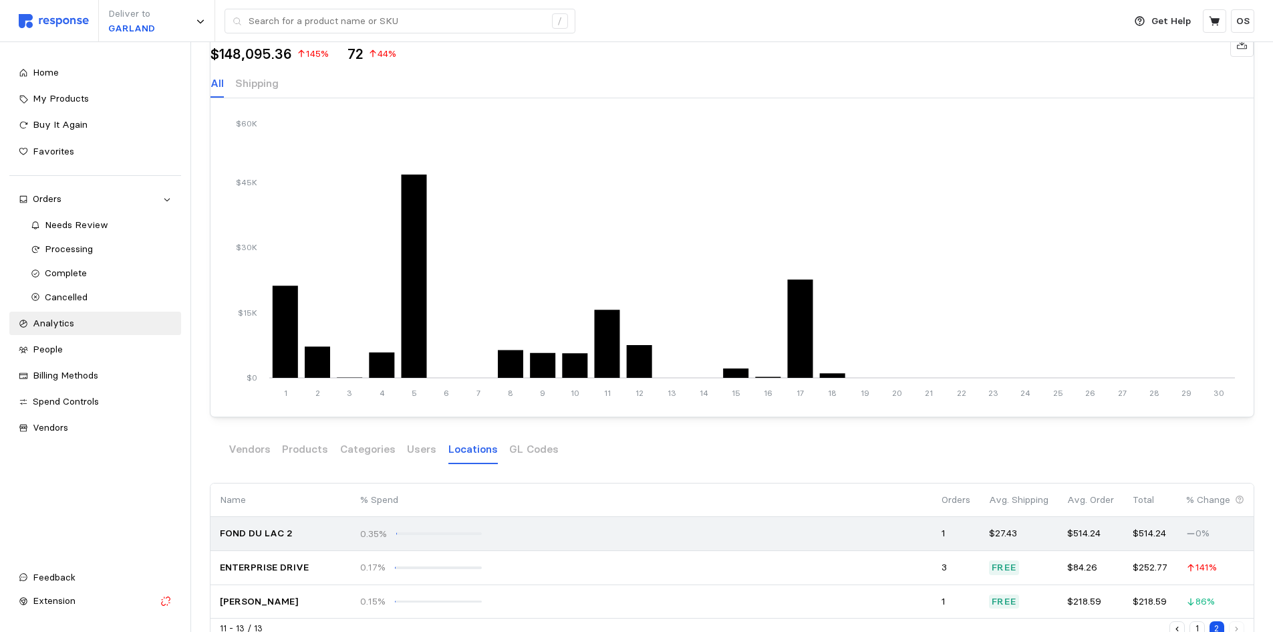
scroll to position [203, 0]
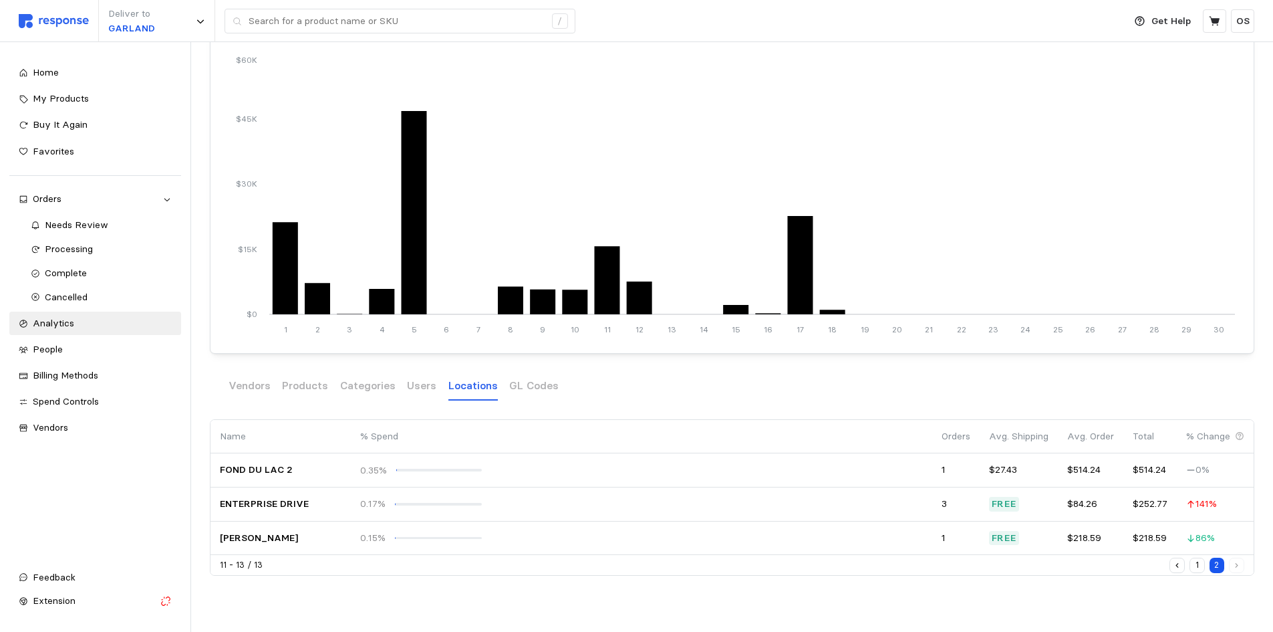
click at [1198, 564] on button "1" at bounding box center [1197, 564] width 15 height 15
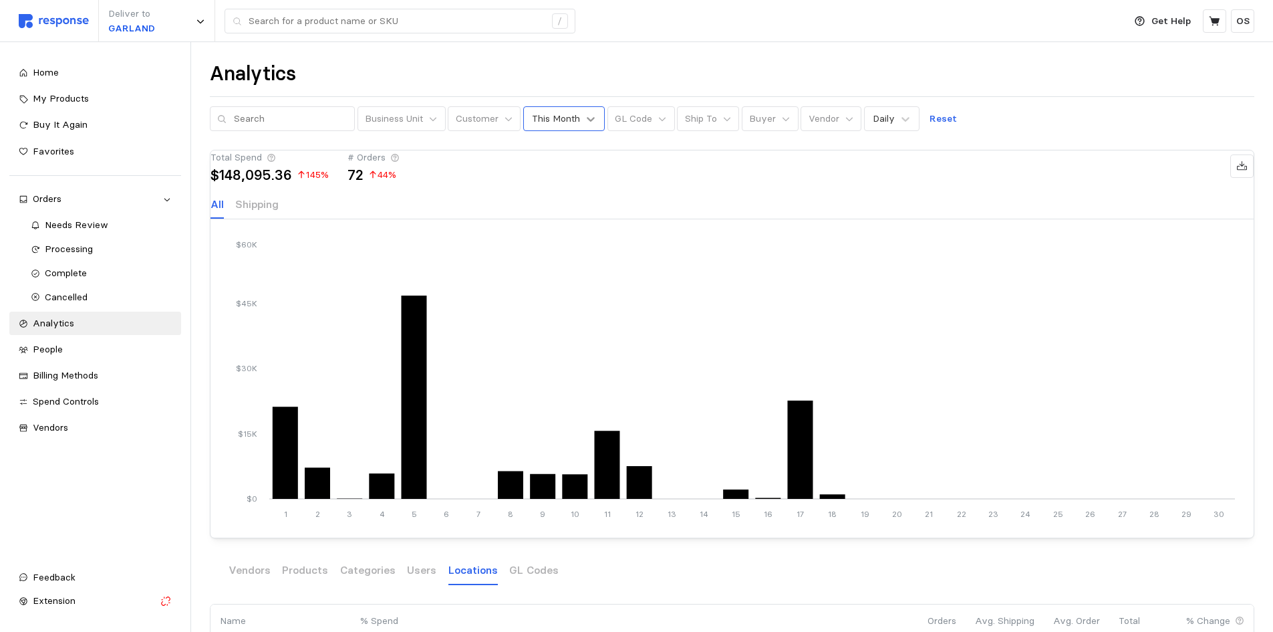
click at [587, 119] on icon at bounding box center [591, 119] width 8 height 5
click at [594, 225] on div "Last Month" at bounding box center [593, 229] width 128 height 25
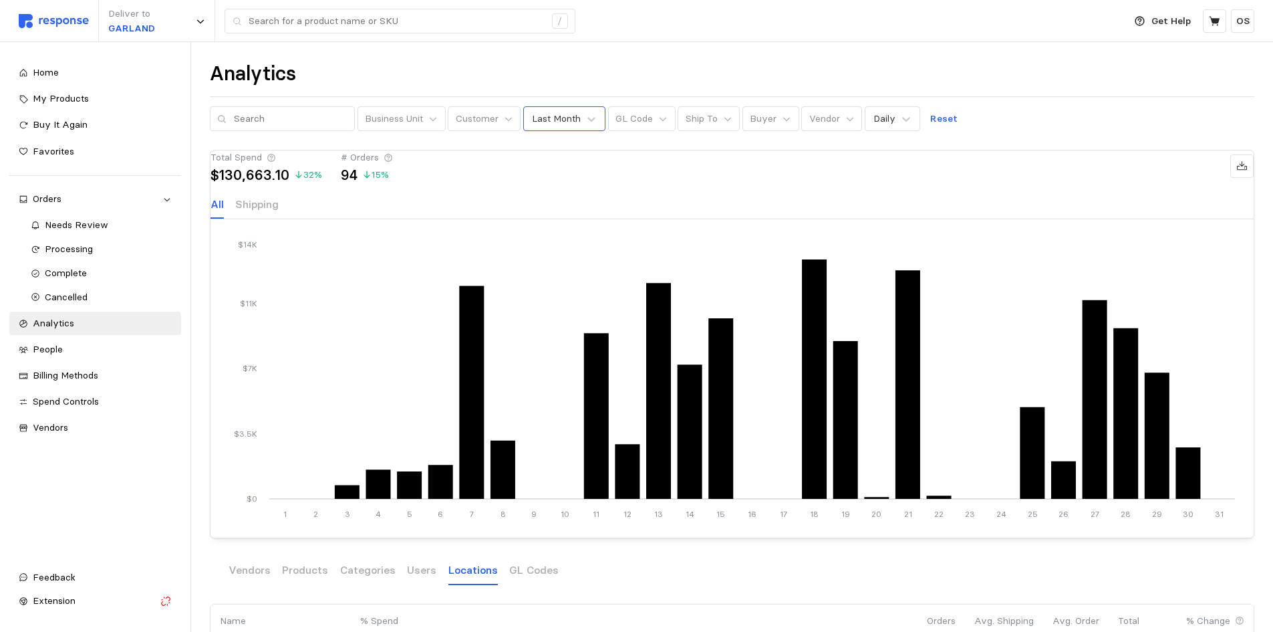
click at [582, 129] on div "Last Month" at bounding box center [564, 118] width 83 height 25
click at [561, 231] on div "This Year" at bounding box center [593, 228] width 128 height 25
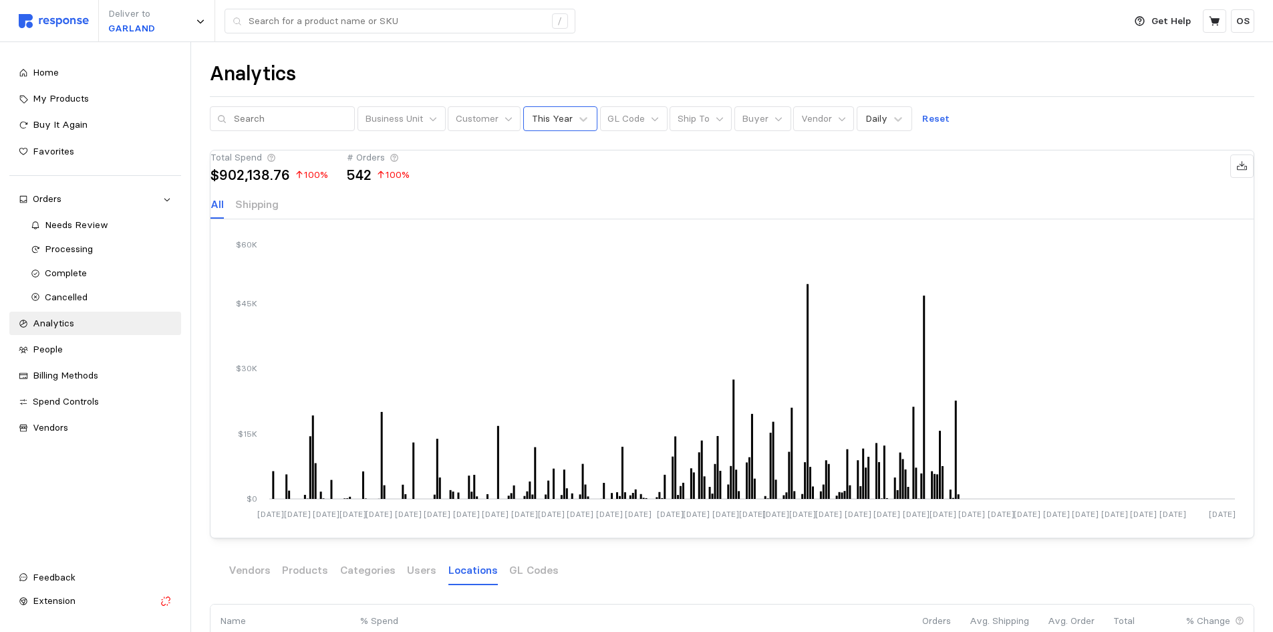
click at [564, 122] on div "This Year" at bounding box center [560, 118] width 75 height 25
click at [584, 154] on div "This Week" at bounding box center [593, 154] width 128 height 25
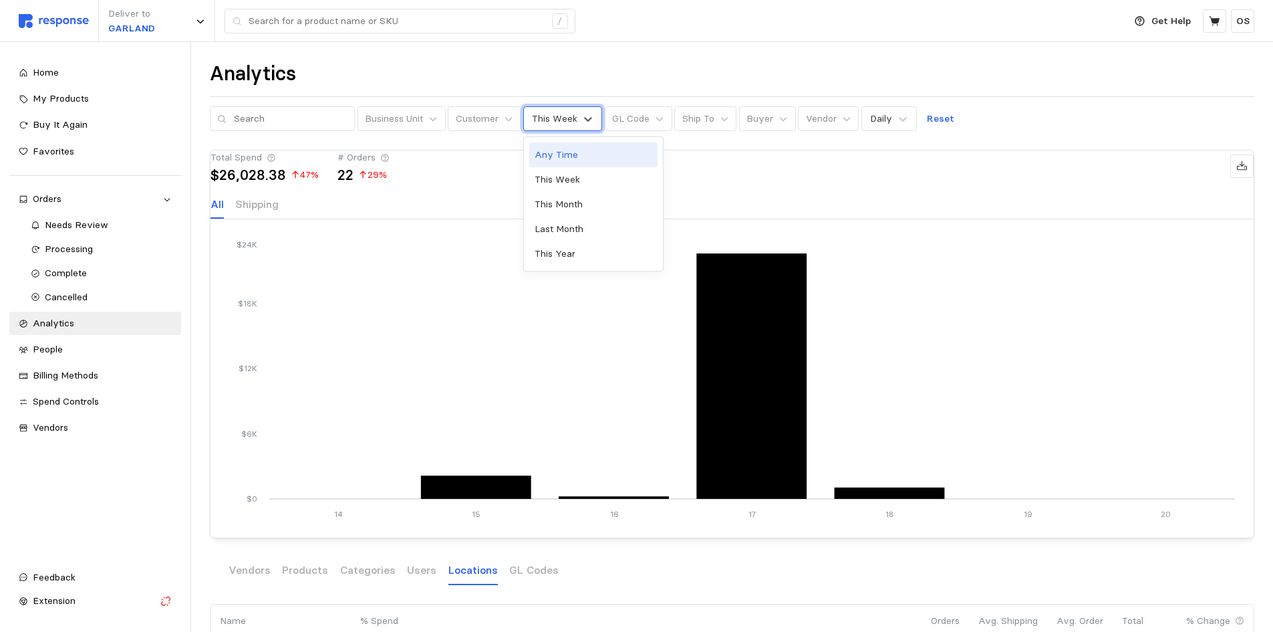
drag, startPoint x: 561, startPoint y: 120, endPoint x: 595, endPoint y: 145, distance: 42.1
click at [561, 120] on div "This Week" at bounding box center [554, 119] width 45 height 14
click at [572, 143] on div "Any Time" at bounding box center [593, 154] width 128 height 25
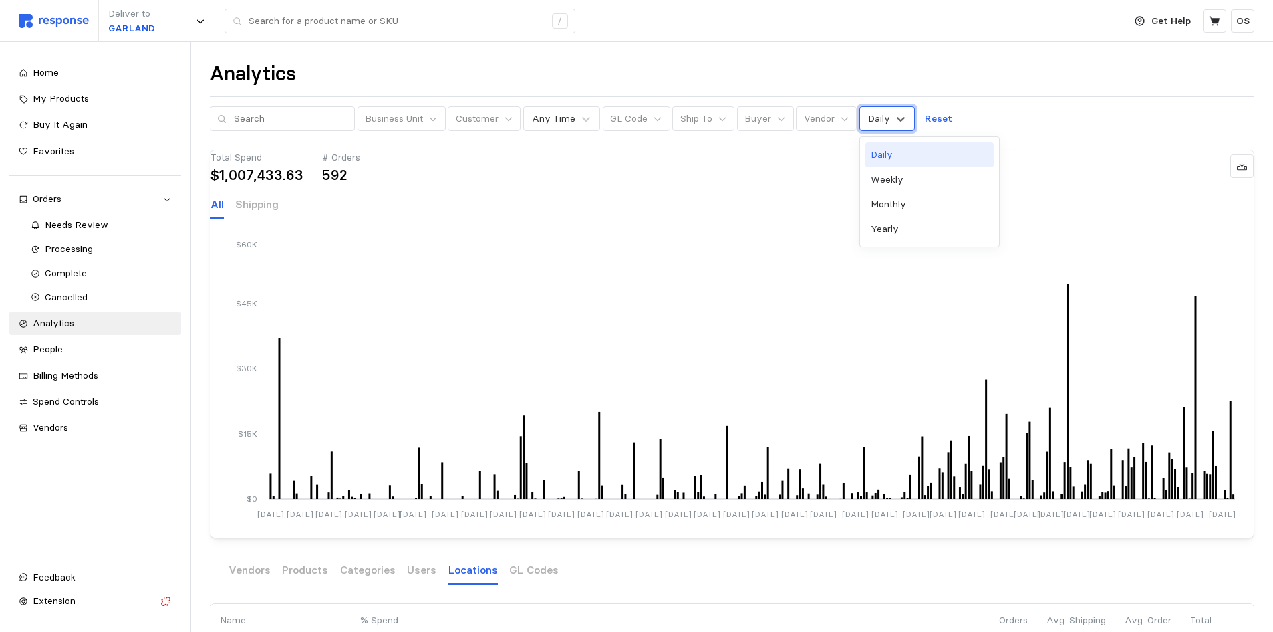
click at [875, 116] on div "Daily" at bounding box center [879, 119] width 22 height 14
click at [902, 208] on div "Monthly" at bounding box center [930, 204] width 128 height 25
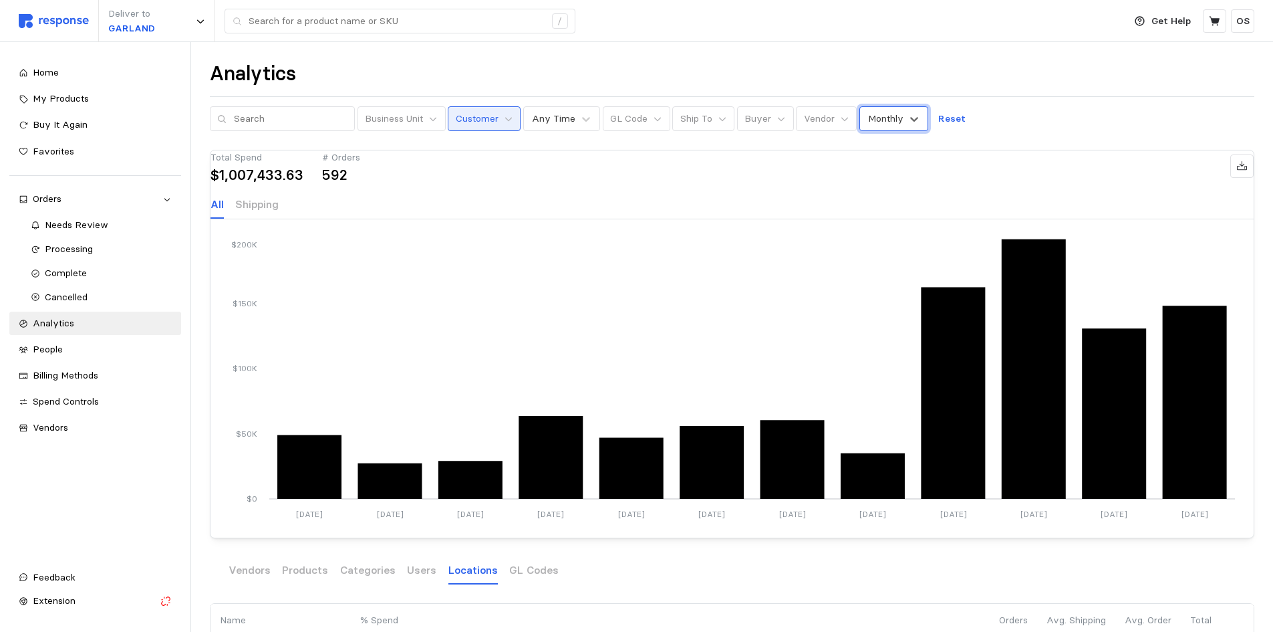
click at [486, 119] on p "Customer" at bounding box center [477, 119] width 43 height 15
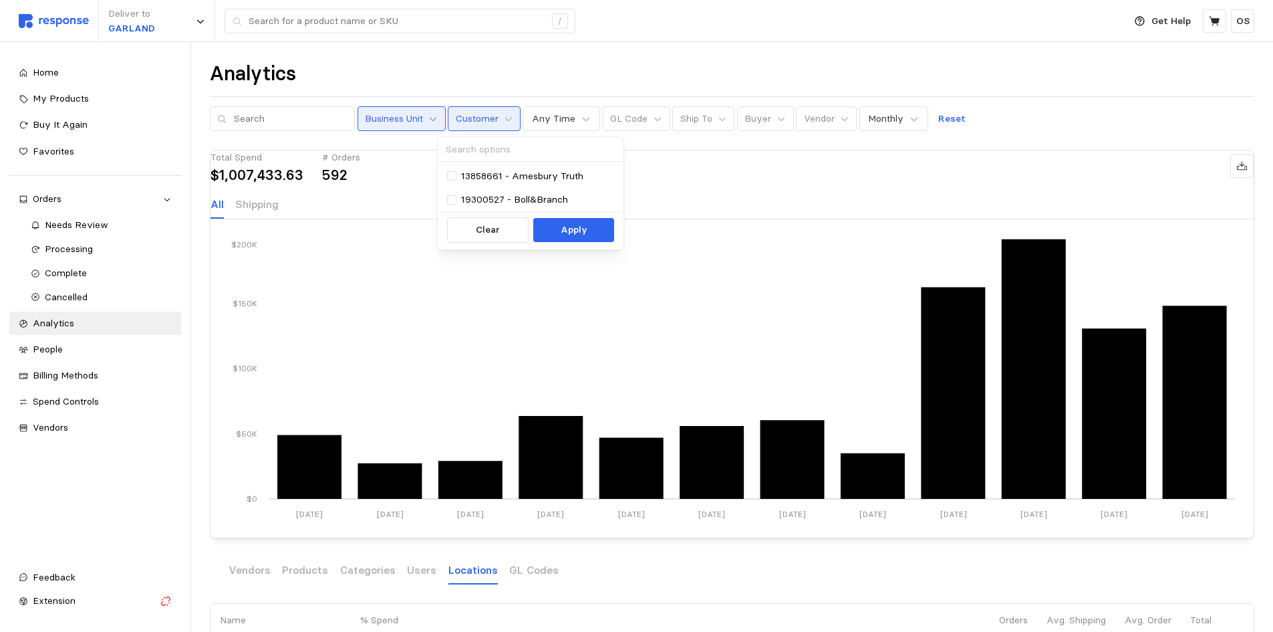
click at [428, 122] on icon at bounding box center [432, 118] width 9 height 9
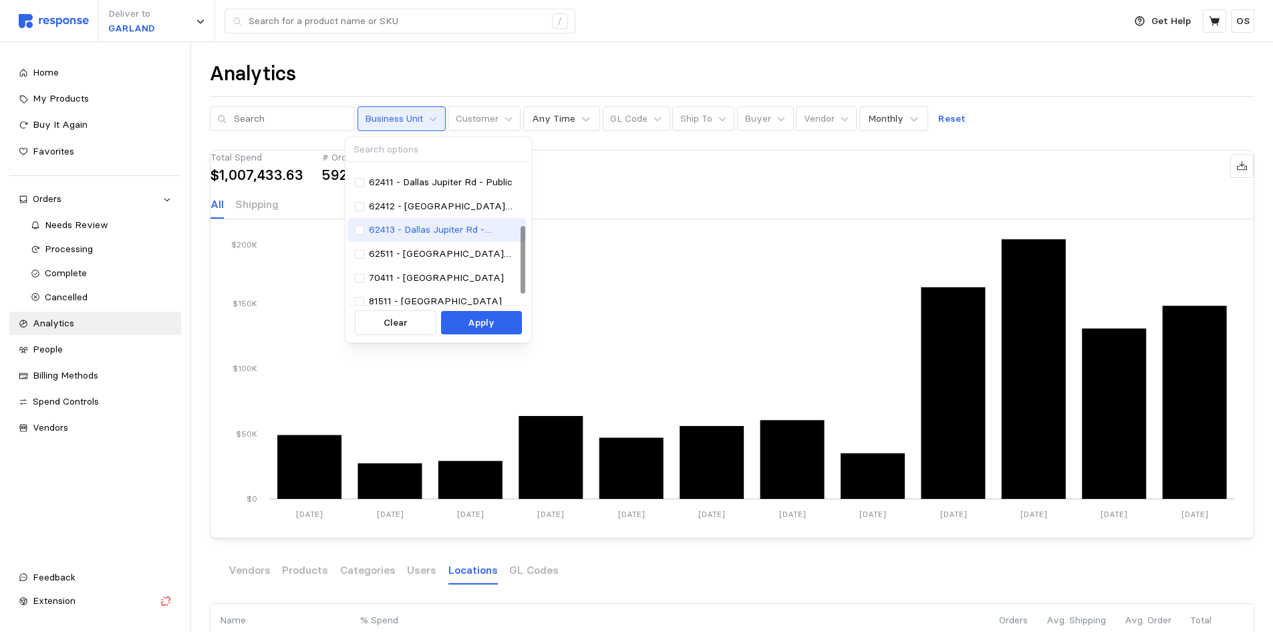
scroll to position [134, 0]
click at [449, 213] on p "62413 - Dallas Jupiter Rd - Fulfillment" at bounding box center [444, 209] width 151 height 15
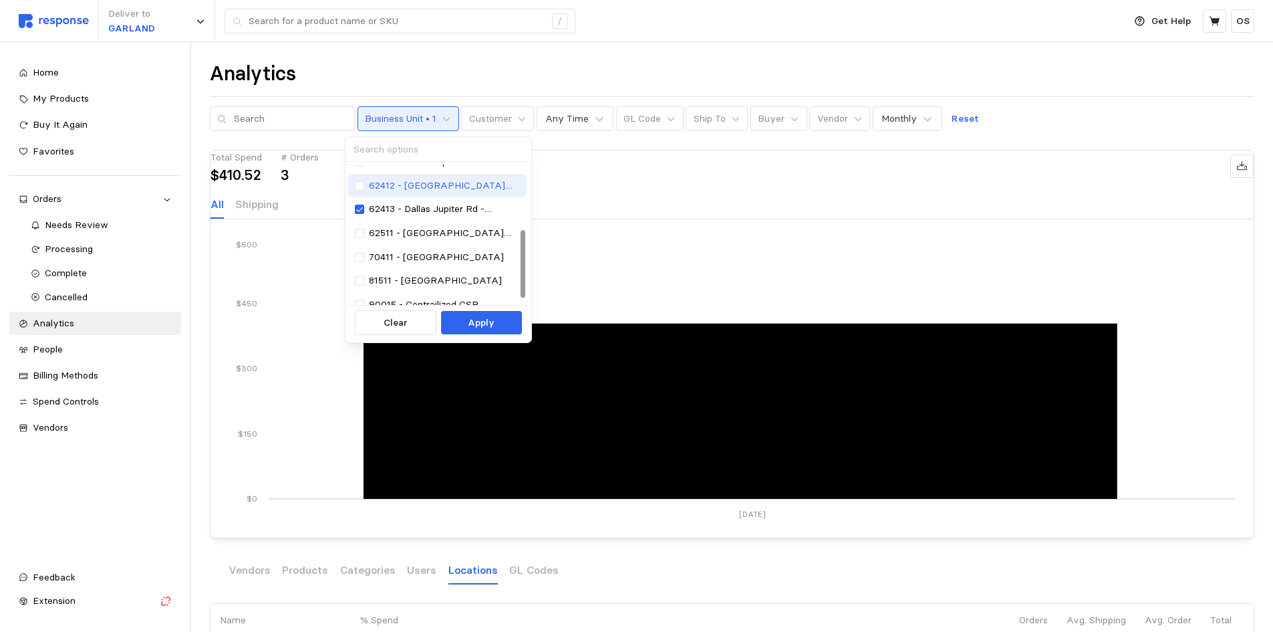
click at [438, 184] on p "62412 - [GEOGRAPHIC_DATA] Jupiter Rd - [GEOGRAPHIC_DATA]" at bounding box center [444, 185] width 151 height 15
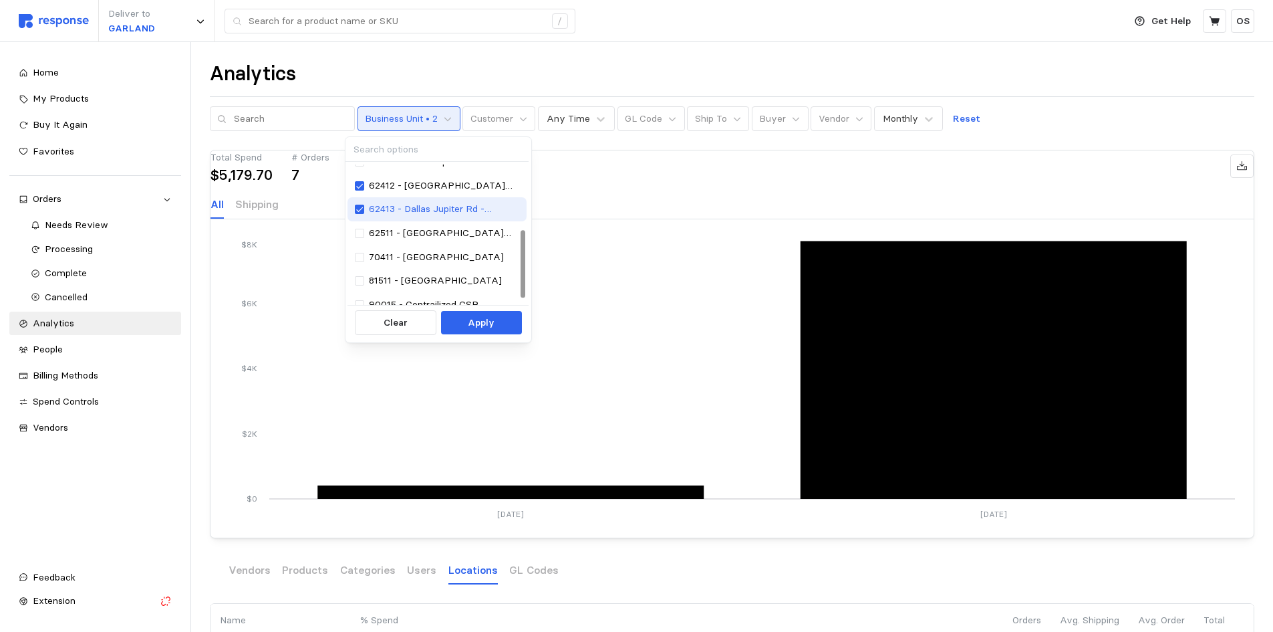
click at [446, 208] on p "62413 - Dallas Jupiter Rd - Fulfillment" at bounding box center [444, 209] width 151 height 15
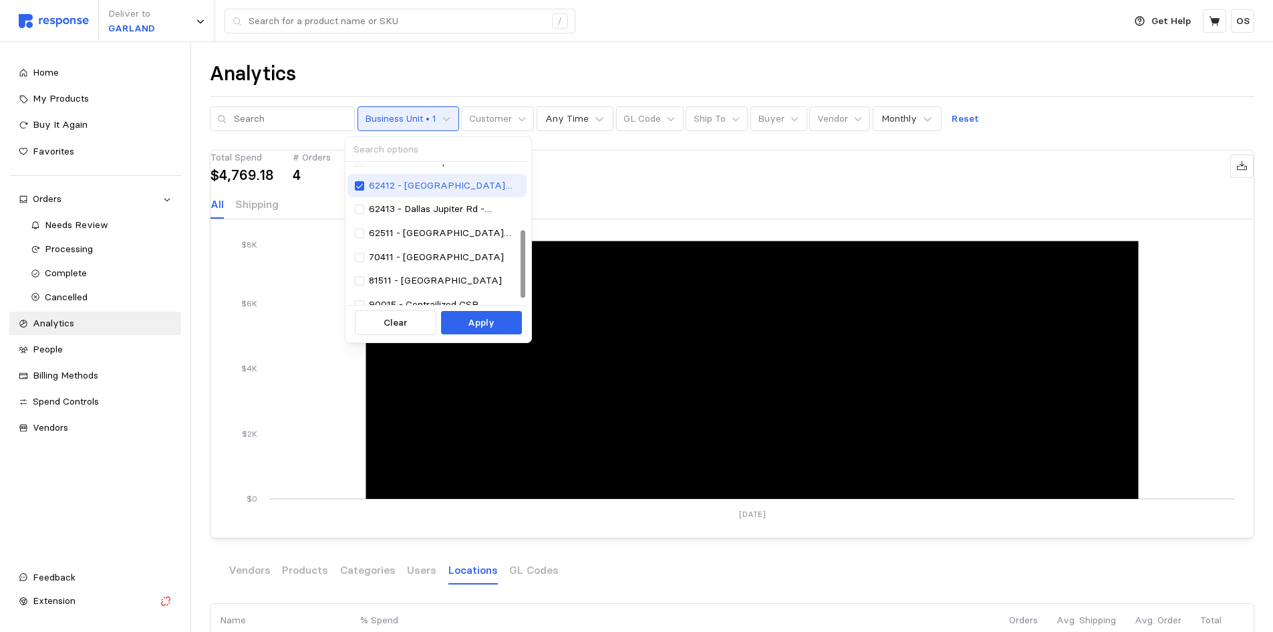
click at [449, 187] on p "62412 - [GEOGRAPHIC_DATA] Jupiter Rd - [GEOGRAPHIC_DATA]" at bounding box center [444, 185] width 151 height 15
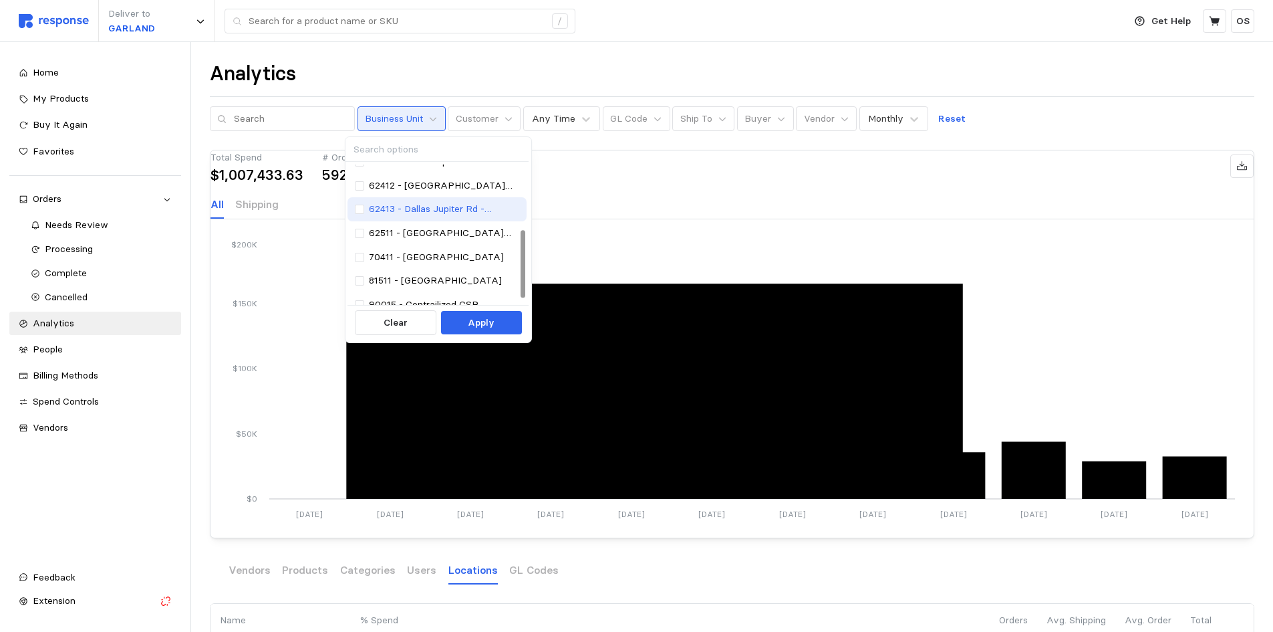
click at [443, 210] on p "62413 - Dallas Jupiter Rd - Fulfillment" at bounding box center [444, 209] width 151 height 15
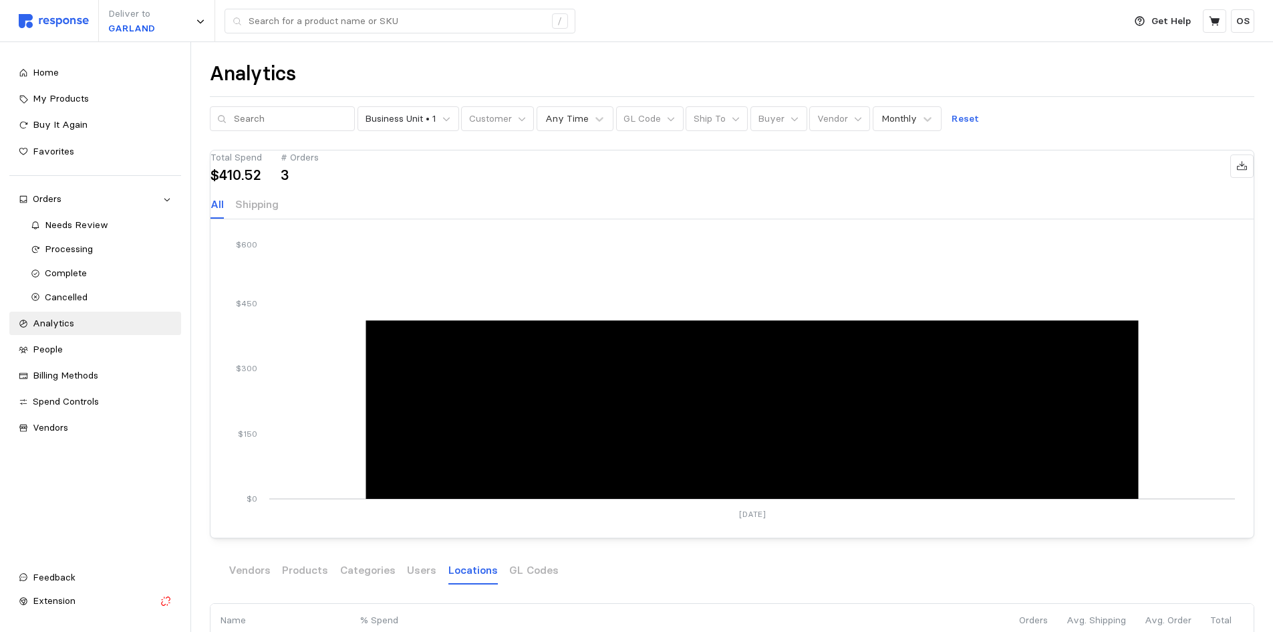
click at [585, 181] on div "Total Spend $410.52 # Orders 3" at bounding box center [732, 165] width 1043 height 31
click at [442, 117] on icon at bounding box center [446, 118] width 9 height 9
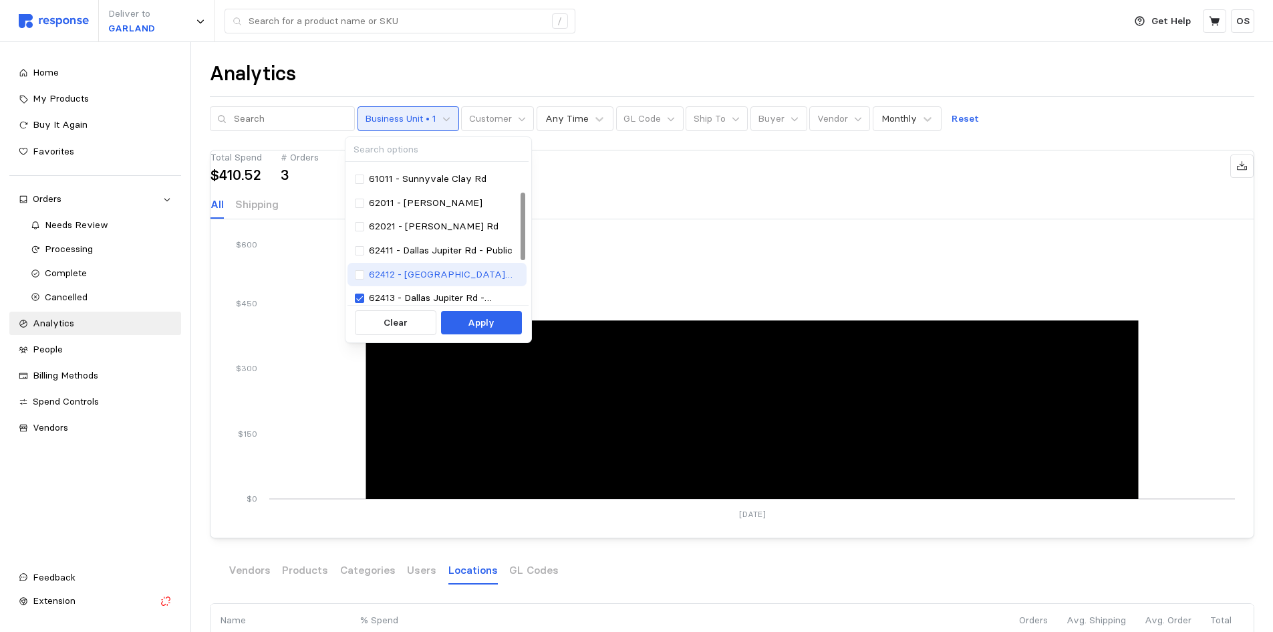
scroll to position [89, 0]
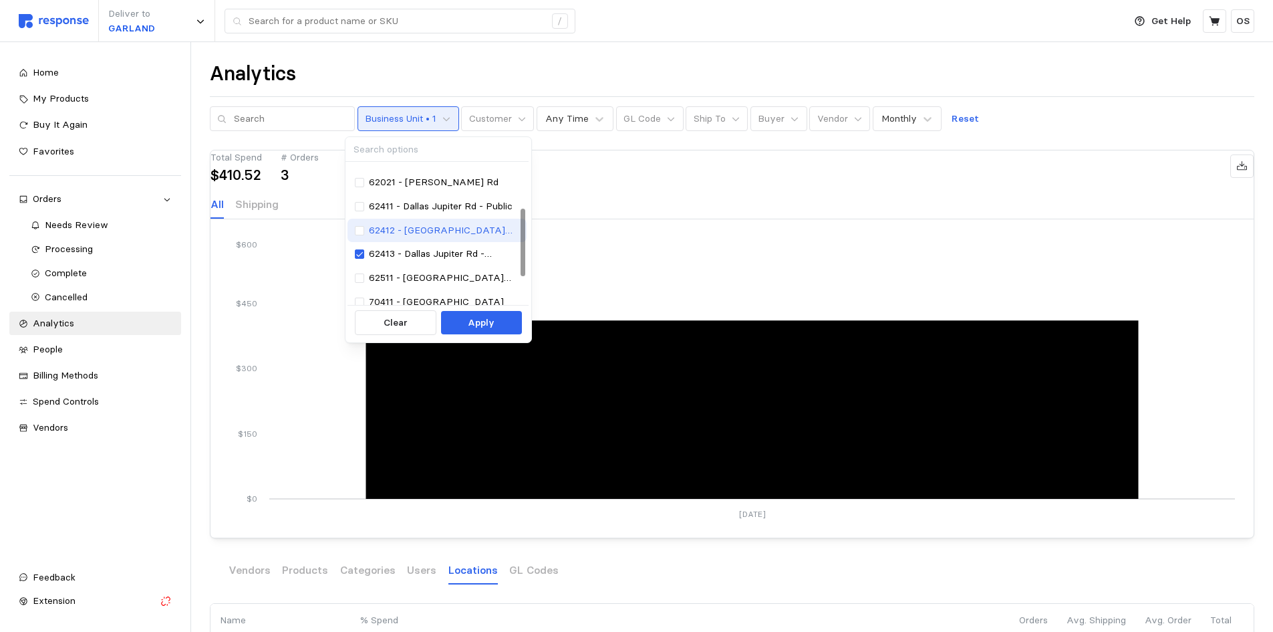
click at [487, 229] on p "62412 - [GEOGRAPHIC_DATA] Jupiter Rd - [GEOGRAPHIC_DATA]" at bounding box center [444, 230] width 151 height 15
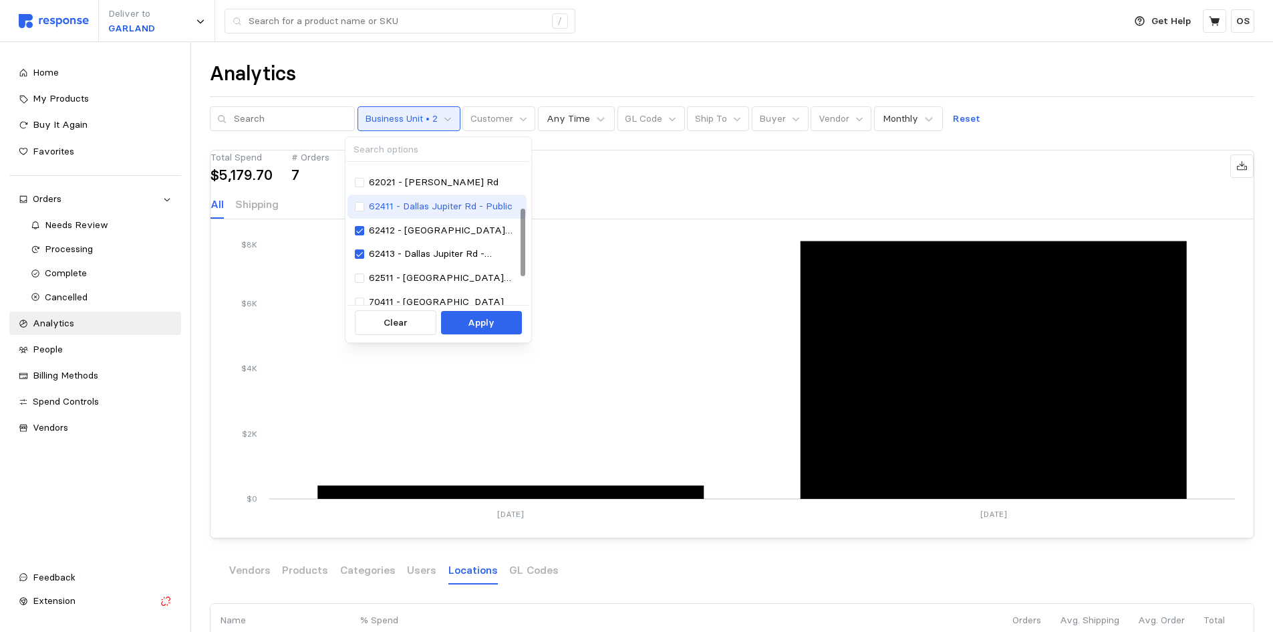
click at [462, 210] on p "62411 - Dallas Jupiter Rd - Public" at bounding box center [441, 206] width 144 height 15
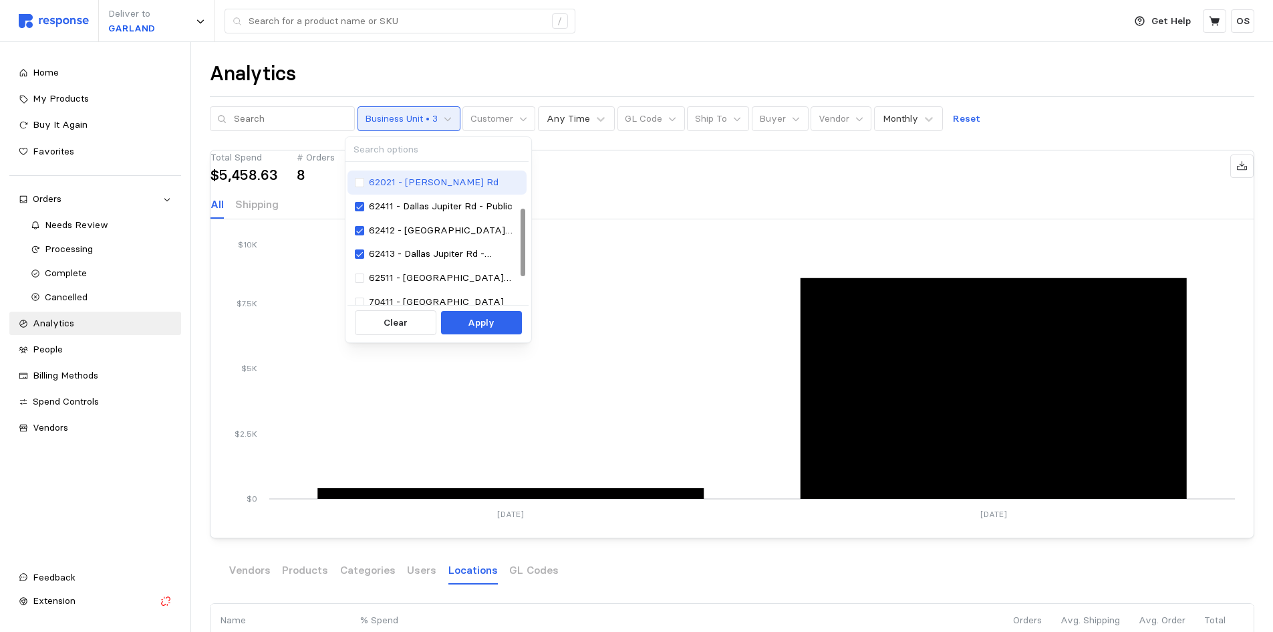
click at [453, 188] on p "62021 - [PERSON_NAME] Rd" at bounding box center [434, 182] width 130 height 15
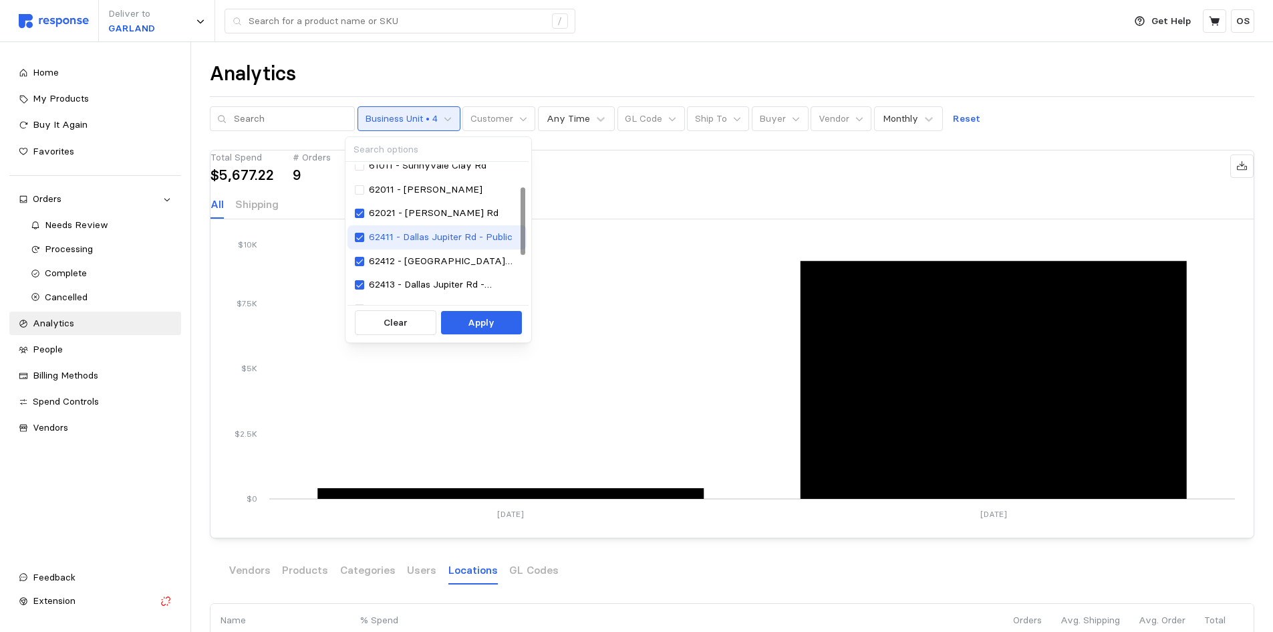
scroll to position [45, 0]
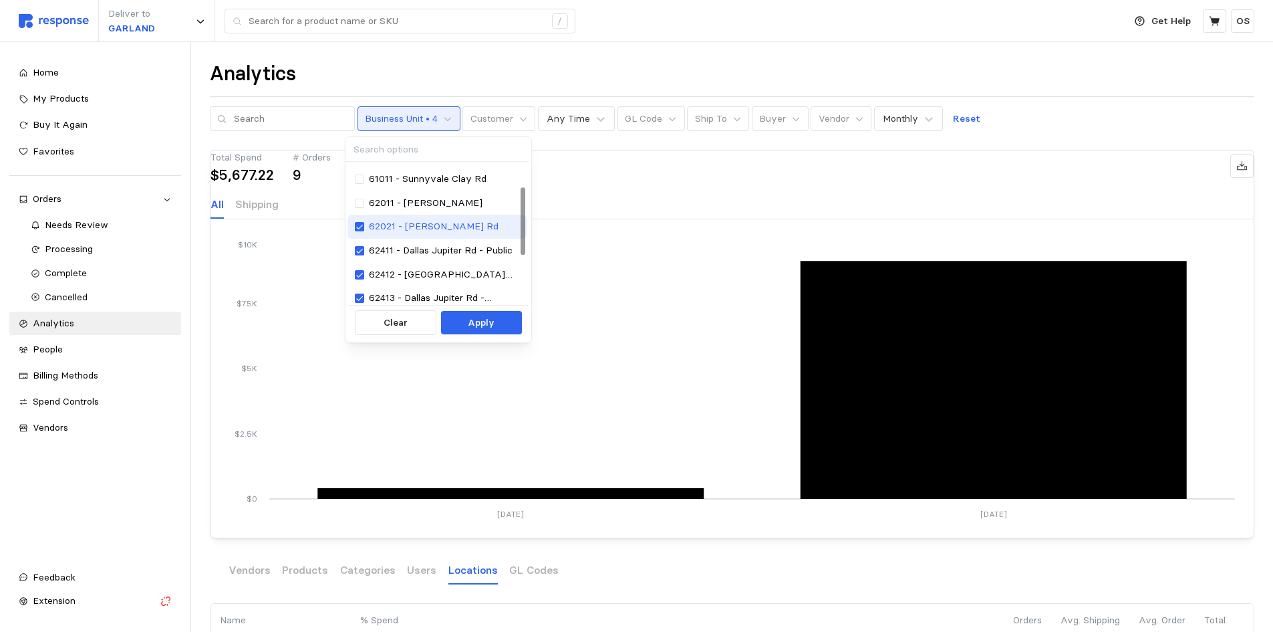
click at [466, 225] on p "62021 - [PERSON_NAME] Rd" at bounding box center [434, 226] width 130 height 15
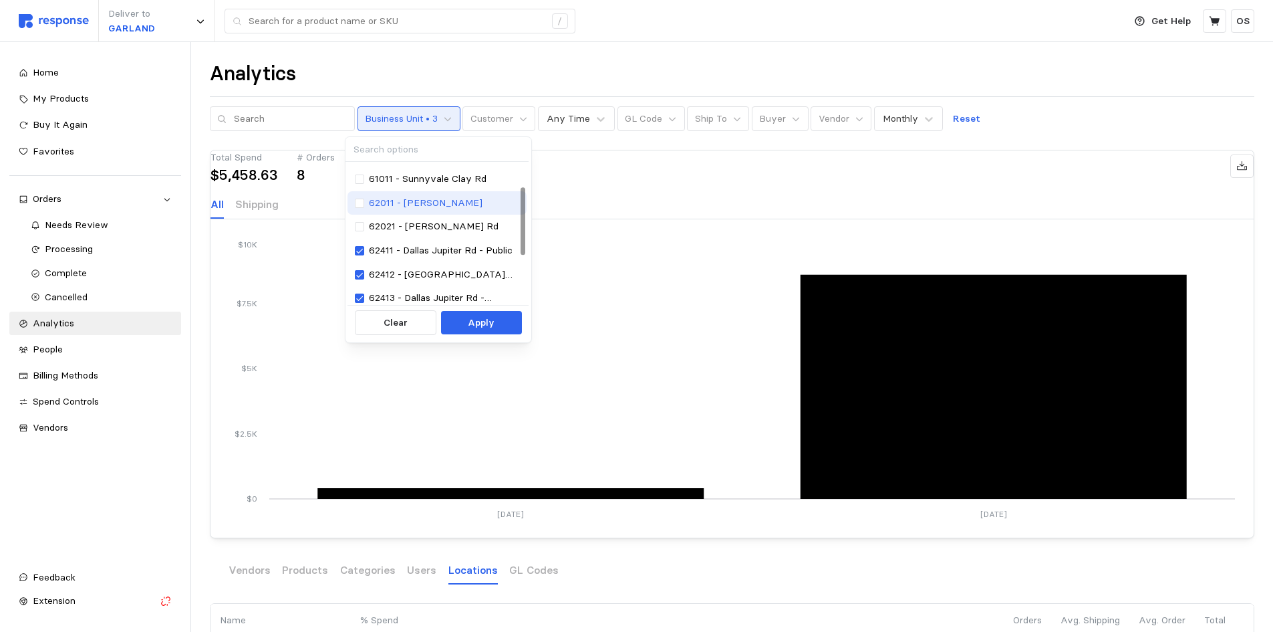
click at [454, 199] on p "62011 - [PERSON_NAME]" at bounding box center [426, 203] width 114 height 15
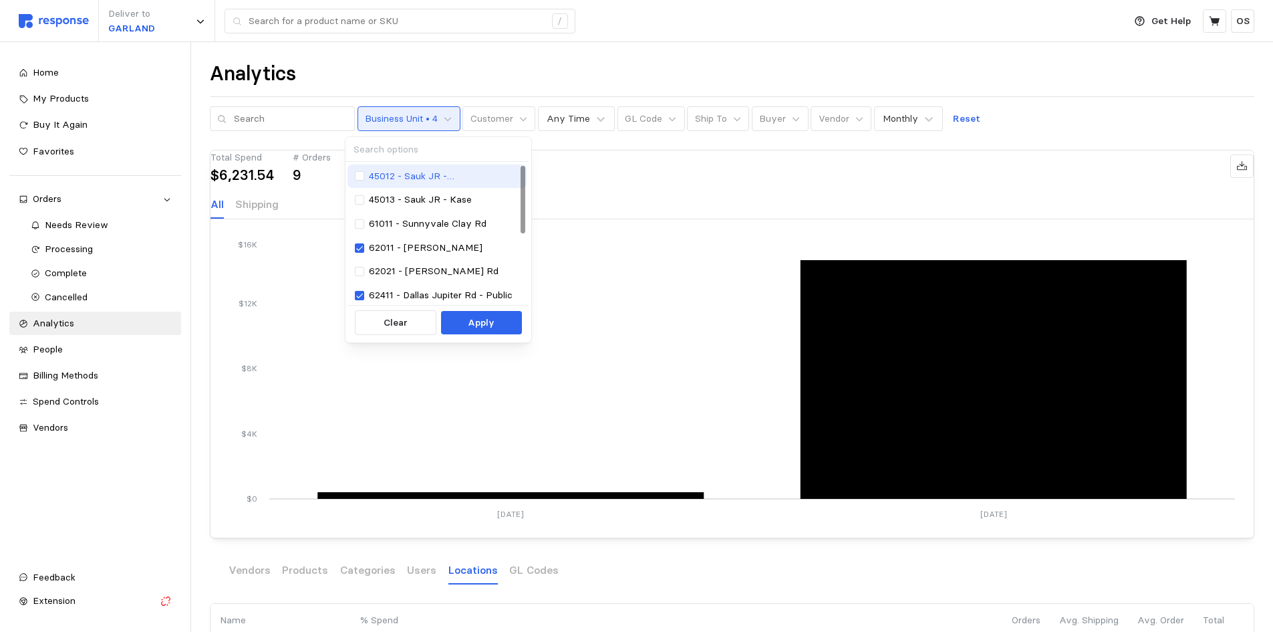
click at [476, 180] on p "45012 - Sauk JR - [PERSON_NAME]" at bounding box center [444, 176] width 151 height 15
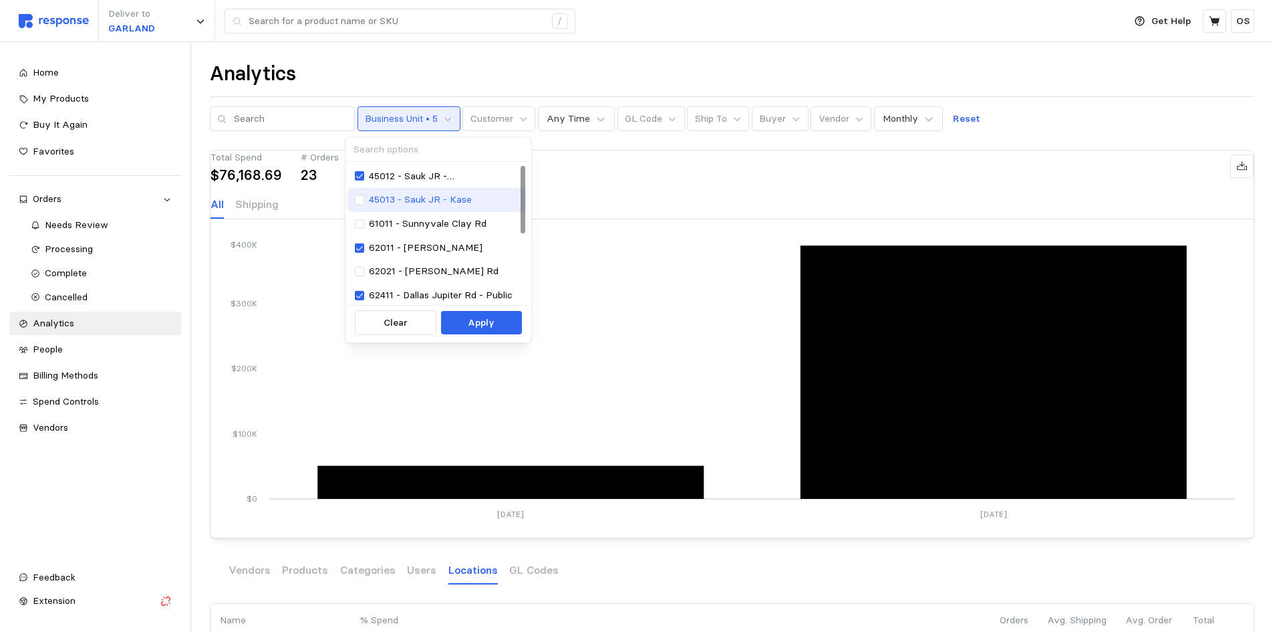
click at [479, 195] on div "45013 - Sauk JR - Kase" at bounding box center [437, 200] width 165 height 15
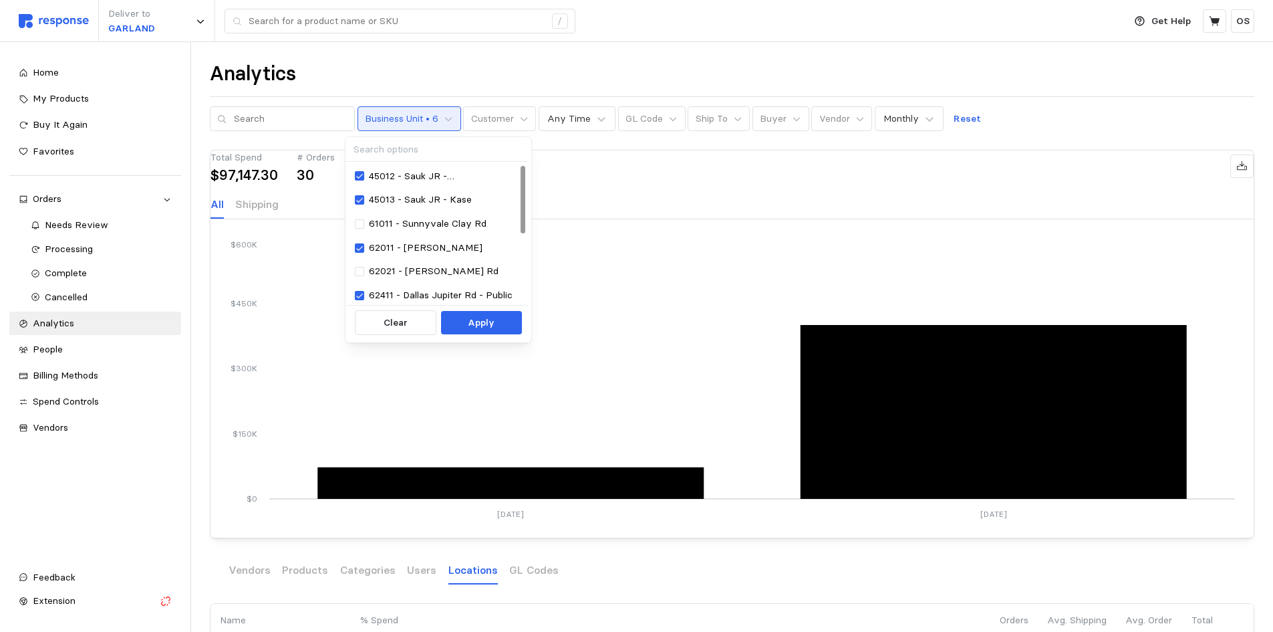
click at [560, 168] on div "Total Spend $97,147.30 # Orders 30 All Shipping" at bounding box center [732, 184] width 1043 height 68
